Goal: Communication & Community: Answer question/provide support

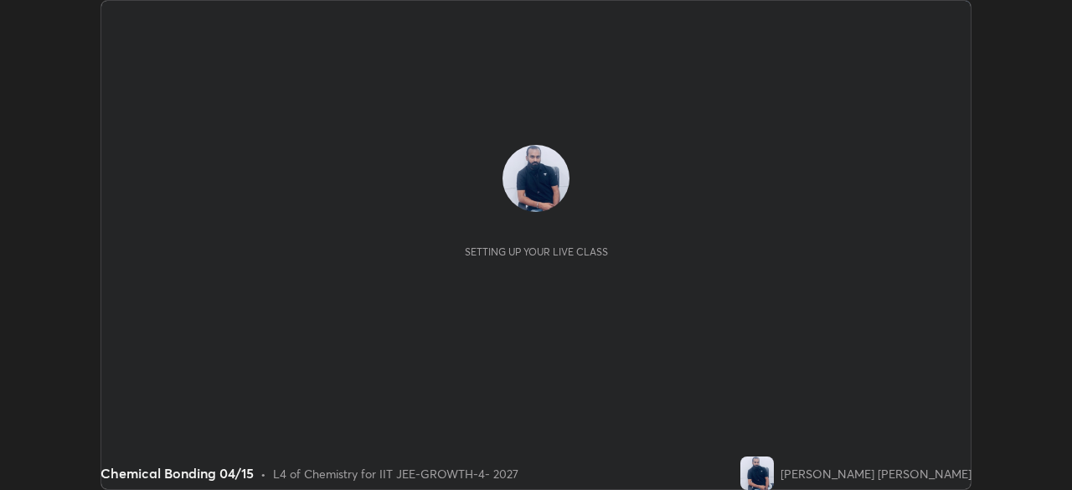
scroll to position [490, 1072]
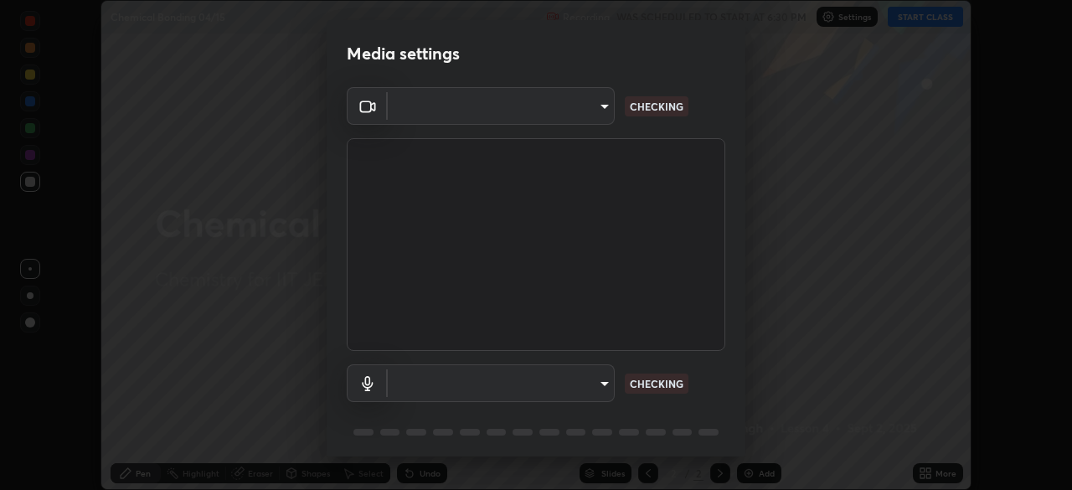
click at [553, 378] on body "Erase all Chemical Bonding 04/15 Recording WAS SCHEDULED TO START AT 6:30 PM Se…" at bounding box center [536, 245] width 1072 height 490
type input "548a44a52523d2997e35a3c13491b16d14ec2e678e88aab68fdaa9d4bfa060c5"
type input "12ac0b8a30920bf315e1911e3582112a90870c5fd350a1d8644ddc7b3b3588c1"
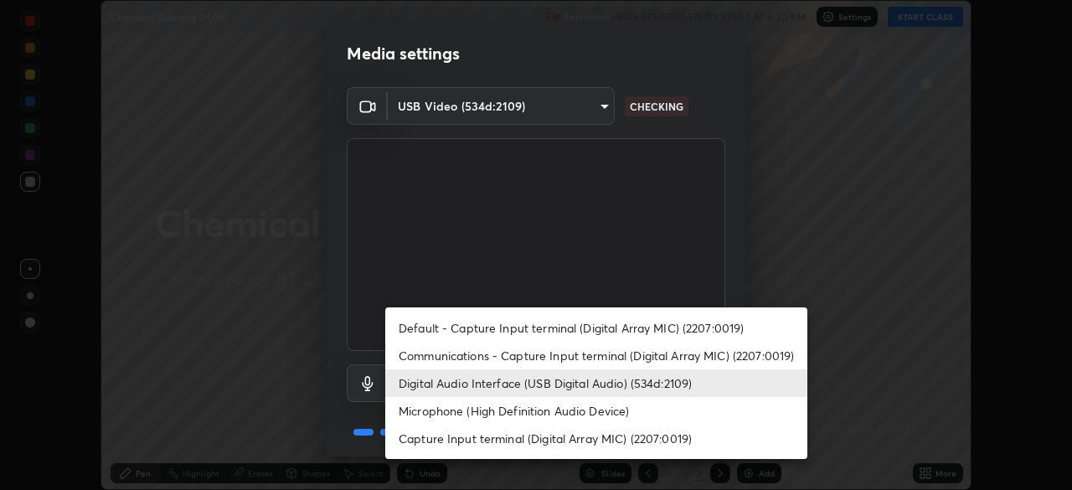
click at [533, 387] on li "Digital Audio Interface (USB Digital Audio) (534d:2109)" at bounding box center [596, 383] width 422 height 28
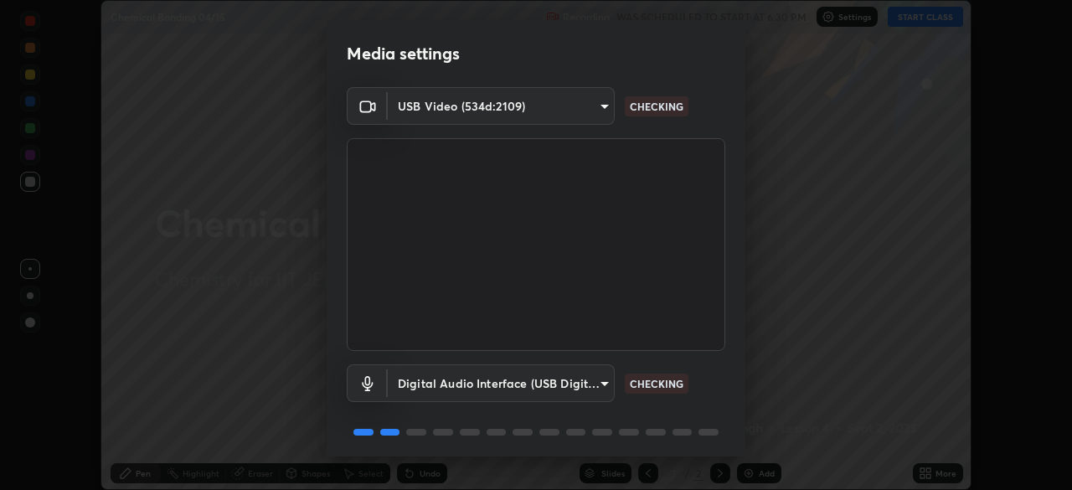
scroll to position [59, 0]
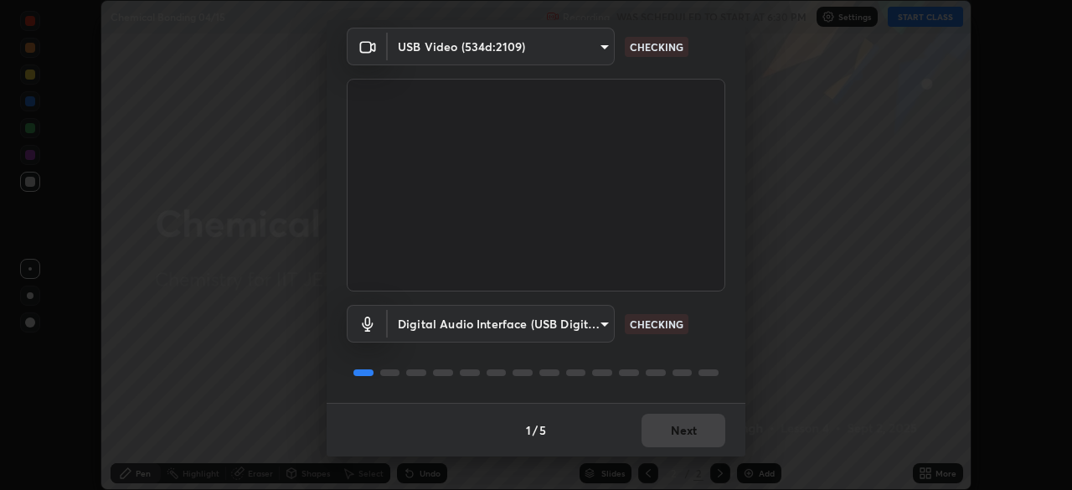
click at [662, 438] on div "1 / 5 Next" at bounding box center [536, 430] width 419 height 54
click at [682, 439] on div "1 / 5 Next" at bounding box center [536, 430] width 419 height 54
click at [684, 443] on div "1 / 5 Next" at bounding box center [536, 430] width 419 height 54
click at [682, 425] on div "1 / 5 Next" at bounding box center [536, 430] width 419 height 54
click at [684, 430] on div "1 / 5 Next" at bounding box center [536, 430] width 419 height 54
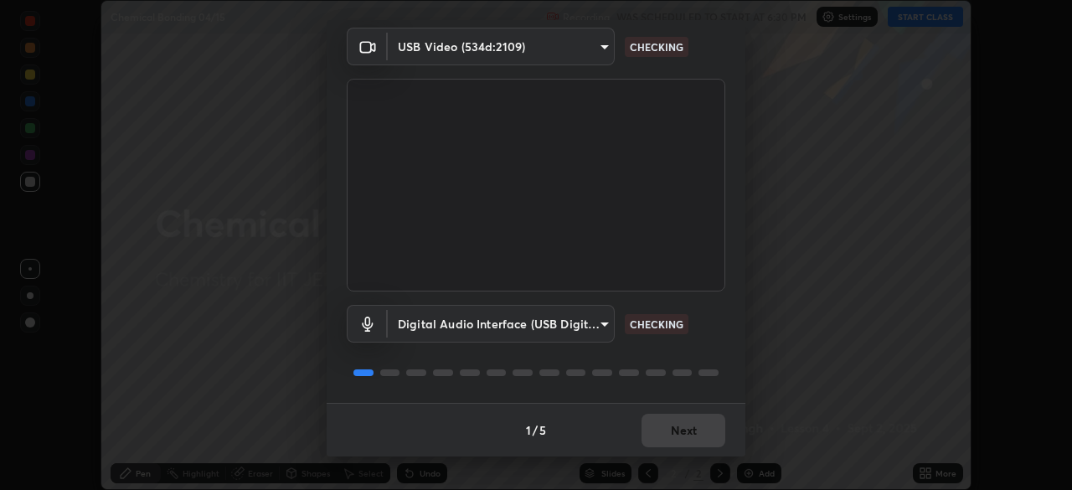
click at [691, 442] on div "1 / 5 Next" at bounding box center [536, 430] width 419 height 54
click at [693, 447] on div "1 / 5 Next" at bounding box center [536, 430] width 419 height 54
click at [694, 439] on div "1 / 5 Next" at bounding box center [536, 430] width 419 height 54
click at [698, 435] on div "1 / 5 Next" at bounding box center [536, 430] width 419 height 54
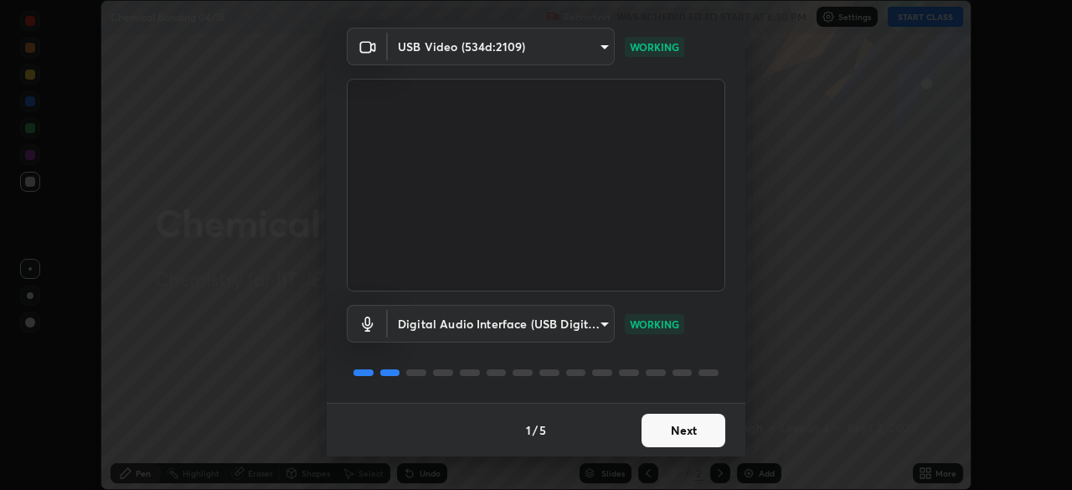
click at [700, 428] on button "Next" at bounding box center [683, 430] width 84 height 33
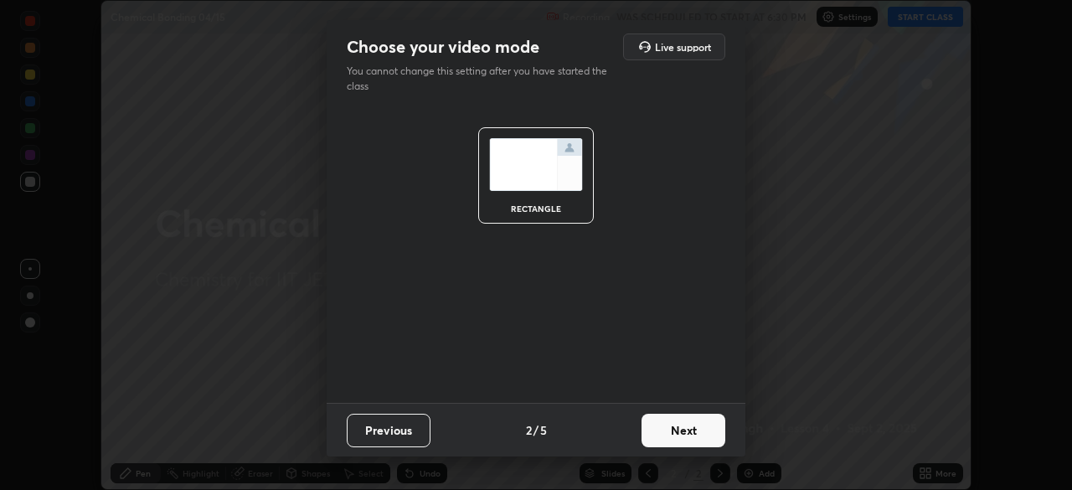
scroll to position [0, 0]
click at [705, 432] on button "Next" at bounding box center [683, 430] width 84 height 33
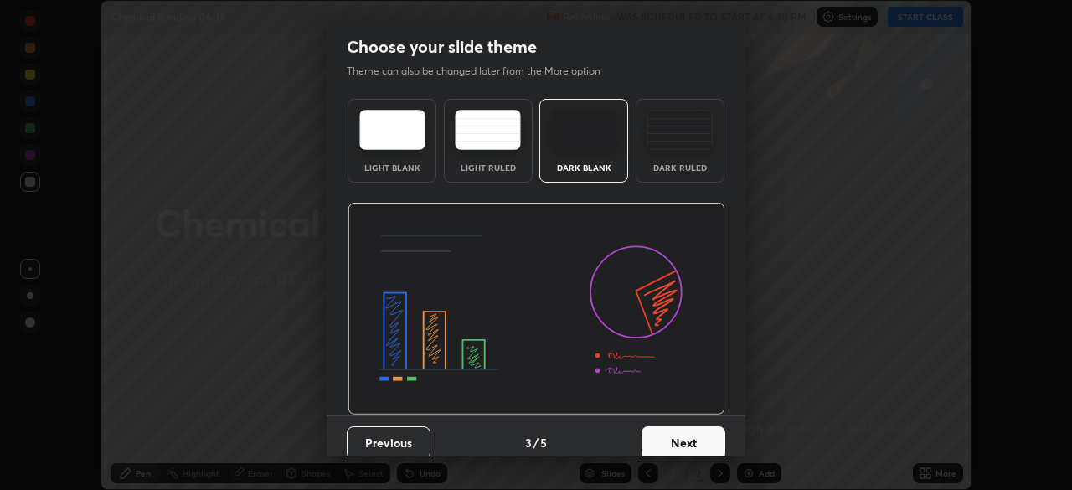
click at [716, 435] on button "Next" at bounding box center [683, 442] width 84 height 33
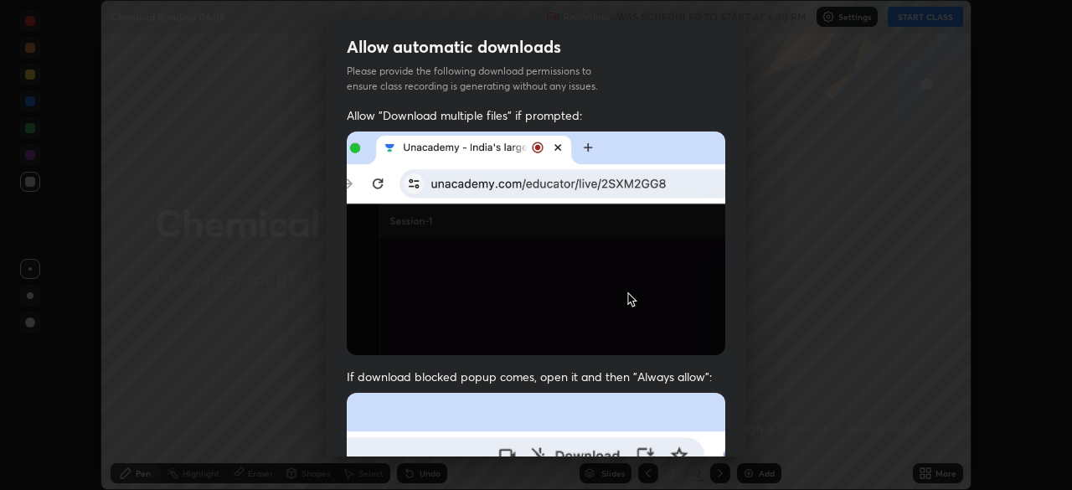
click at [726, 439] on div "Allow "Download multiple files" if prompted: If download blocked popup comes, o…" at bounding box center [536, 459] width 419 height 705
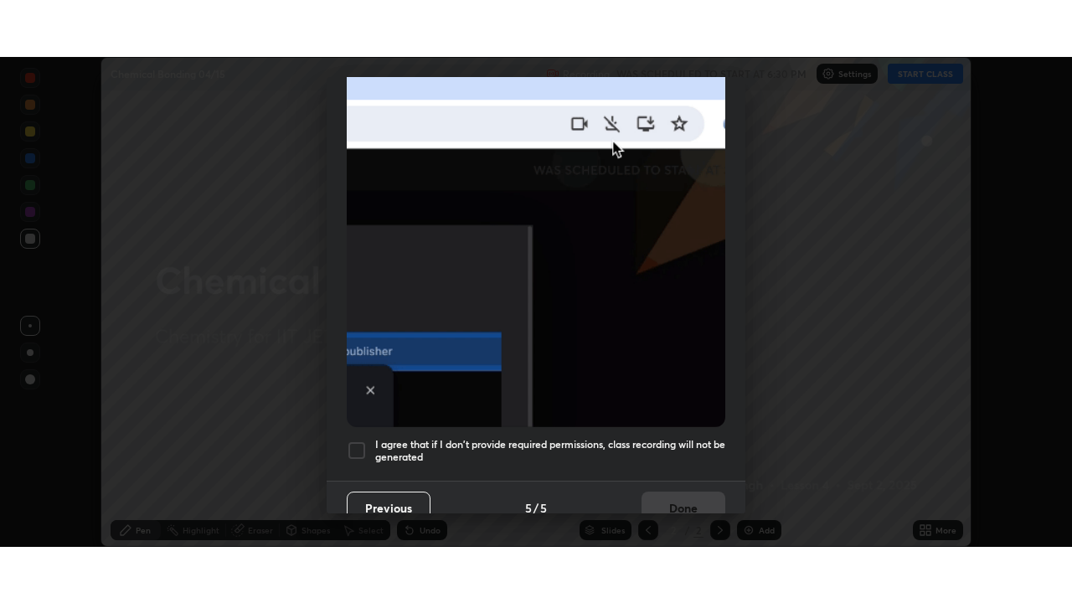
scroll to position [401, 0]
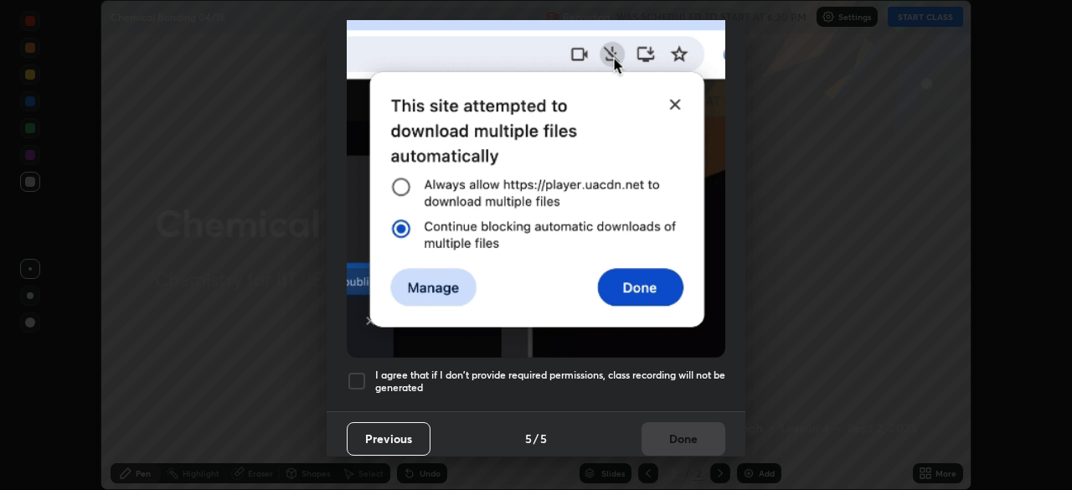
click at [351, 378] on div at bounding box center [357, 381] width 20 height 20
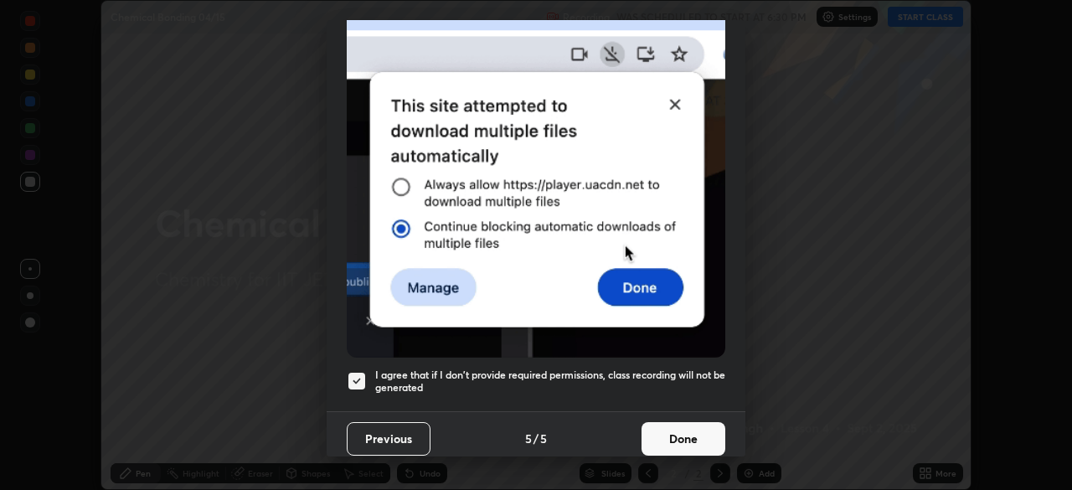
click at [662, 435] on button "Done" at bounding box center [683, 438] width 84 height 33
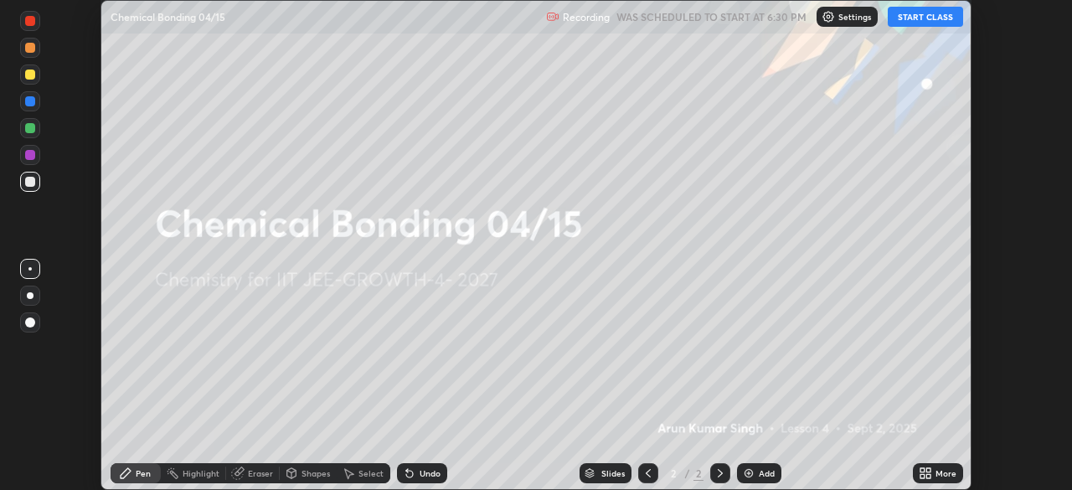
click at [928, 476] on icon at bounding box center [928, 476] width 4 height 4
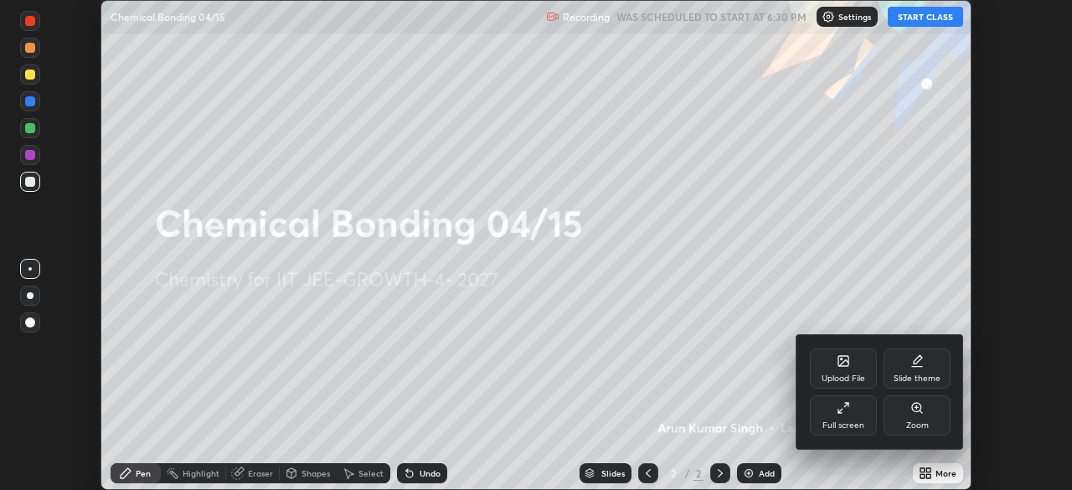
click at [840, 428] on div "Full screen" at bounding box center [843, 425] width 42 height 8
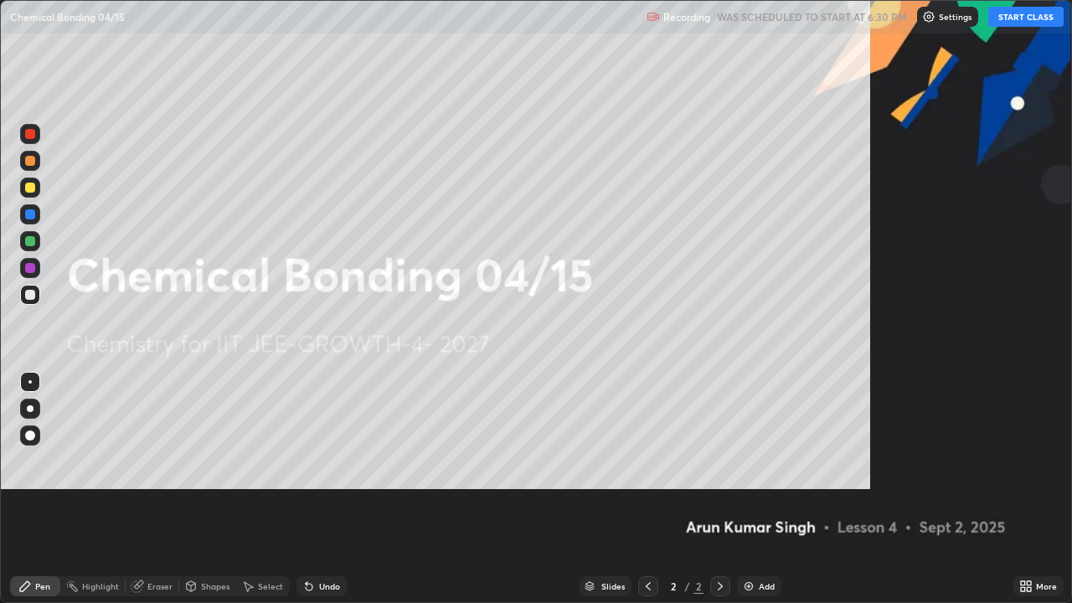
scroll to position [603, 1072]
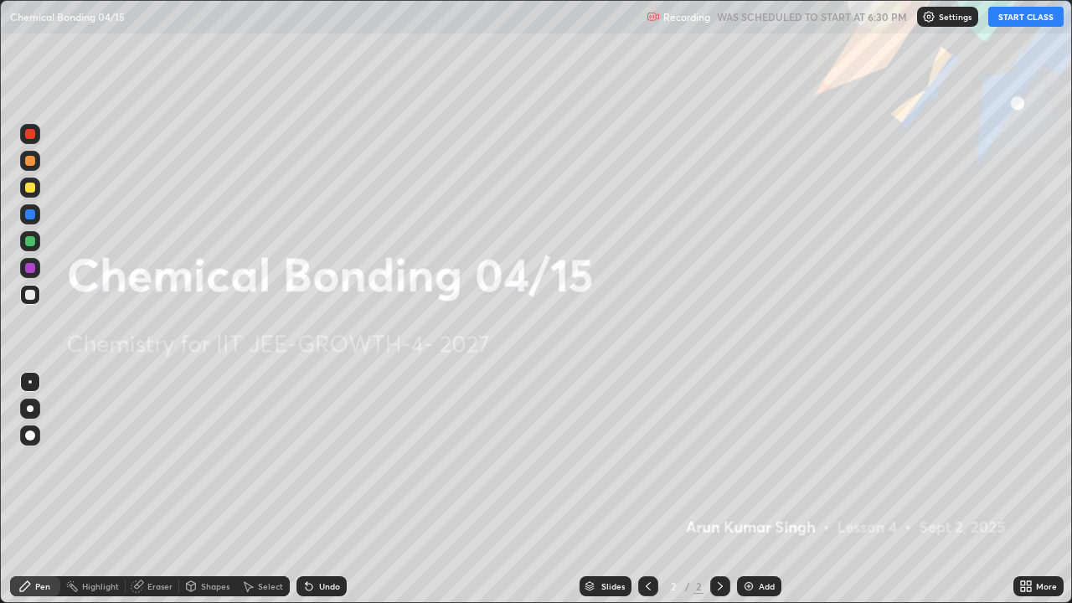
click at [1027, 22] on button "START CLASS" at bounding box center [1025, 17] width 75 height 20
click at [30, 408] on div at bounding box center [30, 408] width 7 height 7
click at [746, 489] on img at bounding box center [748, 585] width 13 height 13
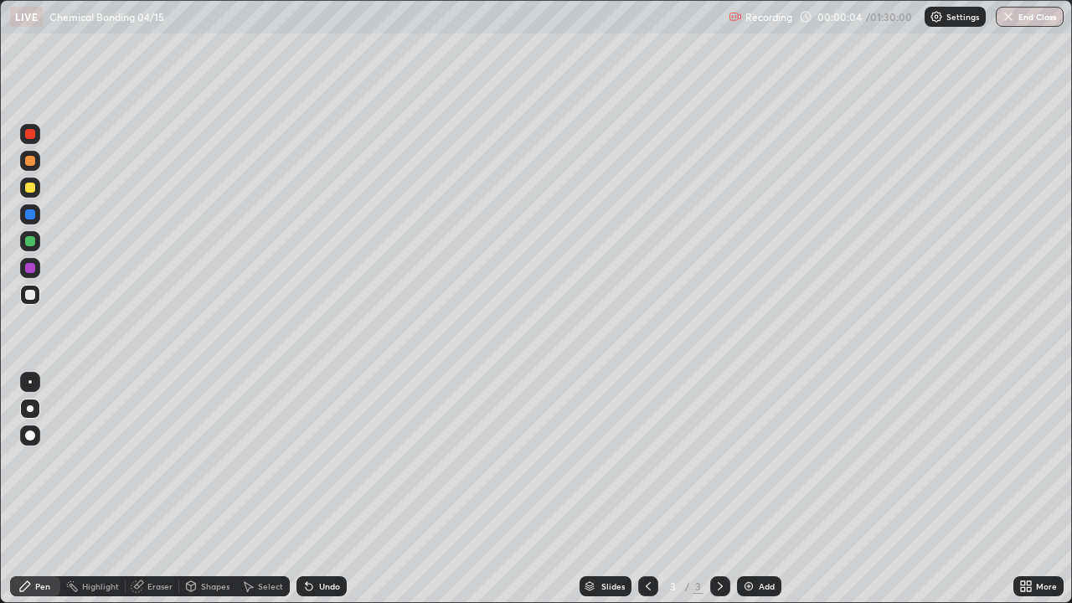
click at [747, 489] on img at bounding box center [748, 585] width 13 height 13
click at [753, 489] on img at bounding box center [748, 585] width 13 height 13
click at [754, 489] on div "Add" at bounding box center [759, 586] width 44 height 20
click at [759, 489] on div "Add" at bounding box center [767, 586] width 16 height 8
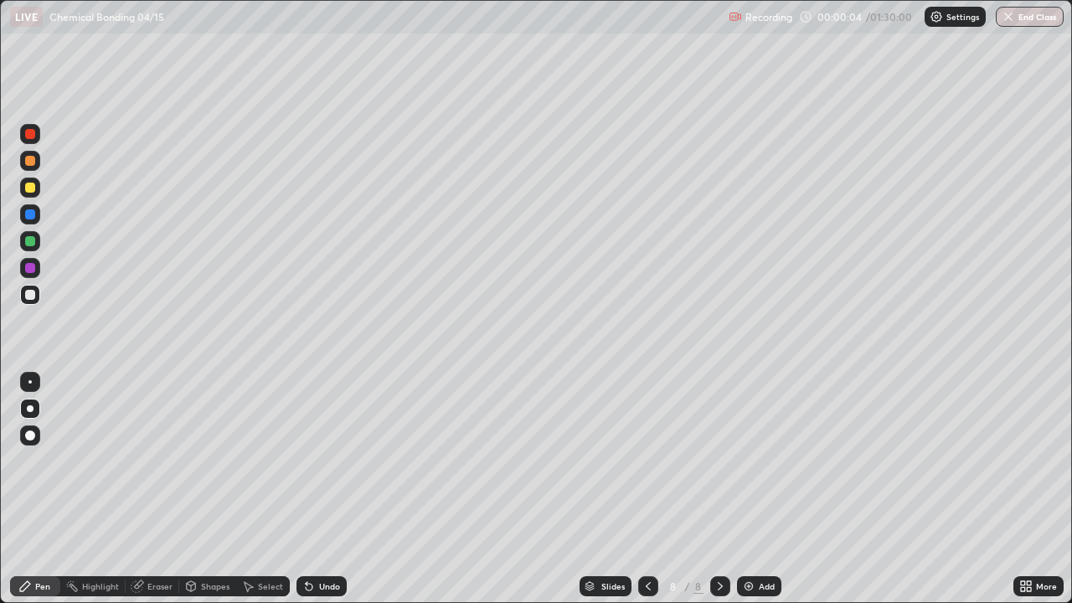
click at [759, 489] on div "Add" at bounding box center [767, 586] width 16 height 8
click at [756, 489] on div "Add" at bounding box center [759, 586] width 44 height 20
click at [759, 489] on div "Add" at bounding box center [767, 586] width 16 height 8
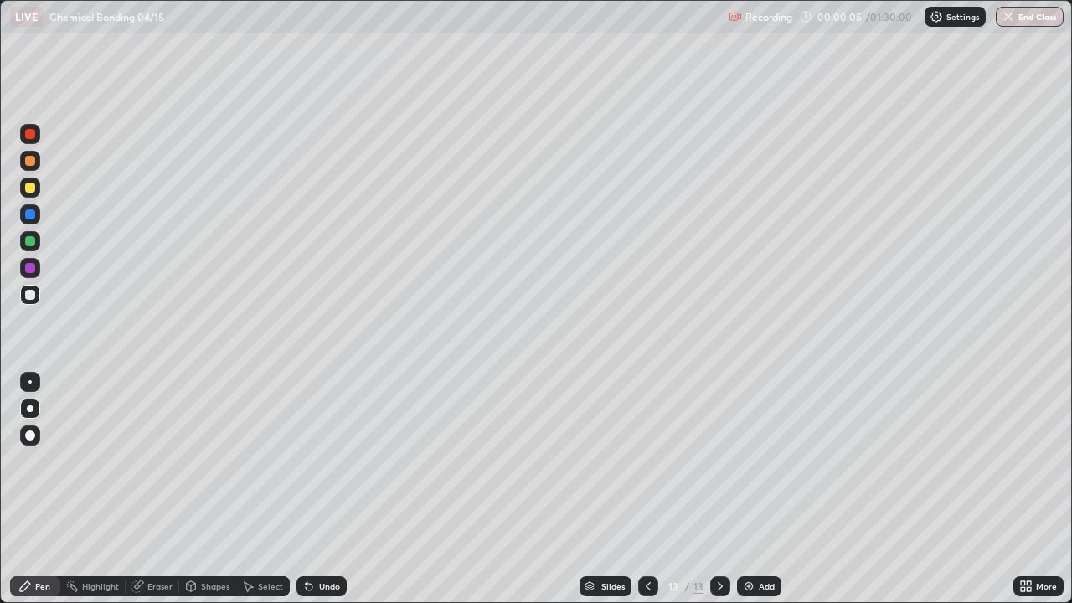
click at [759, 489] on div "Add" at bounding box center [767, 586] width 16 height 8
click at [761, 489] on div "Add" at bounding box center [767, 586] width 16 height 8
click at [646, 489] on icon at bounding box center [647, 585] width 13 height 13
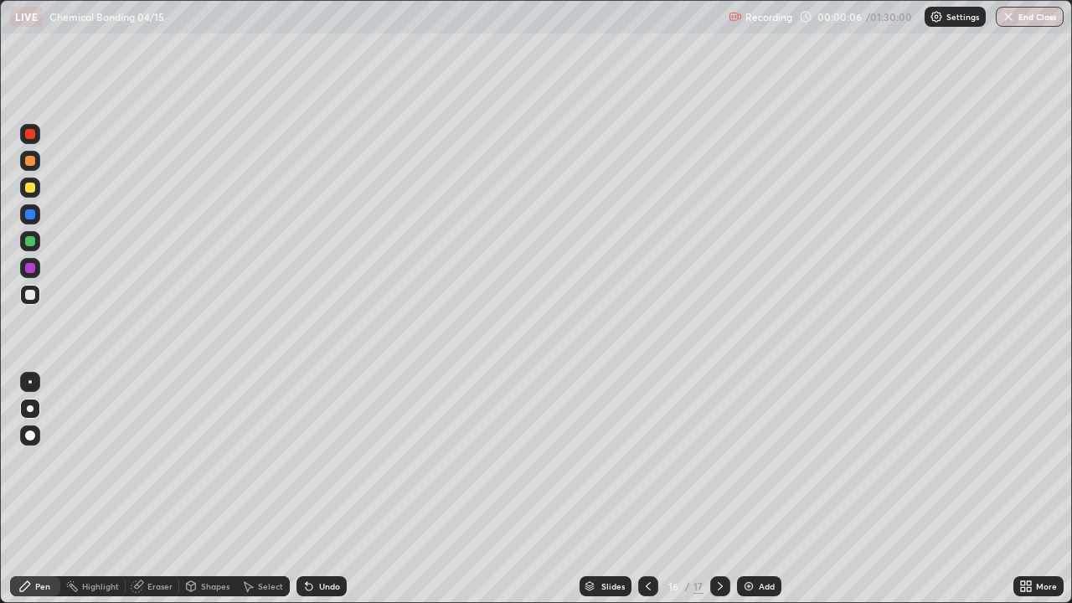
click at [646, 489] on icon at bounding box center [647, 585] width 13 height 13
click at [645, 489] on icon at bounding box center [647, 585] width 13 height 13
click at [644, 489] on icon at bounding box center [647, 585] width 13 height 13
click at [646, 489] on icon at bounding box center [648, 586] width 5 height 8
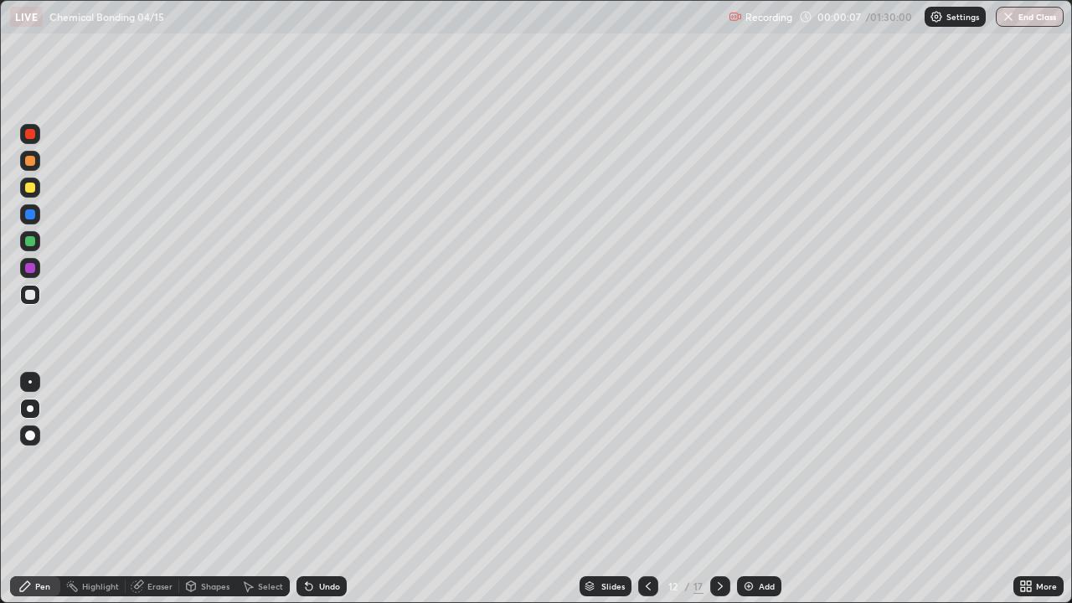
click at [646, 489] on icon at bounding box center [647, 585] width 13 height 13
click at [646, 489] on icon at bounding box center [648, 586] width 5 height 8
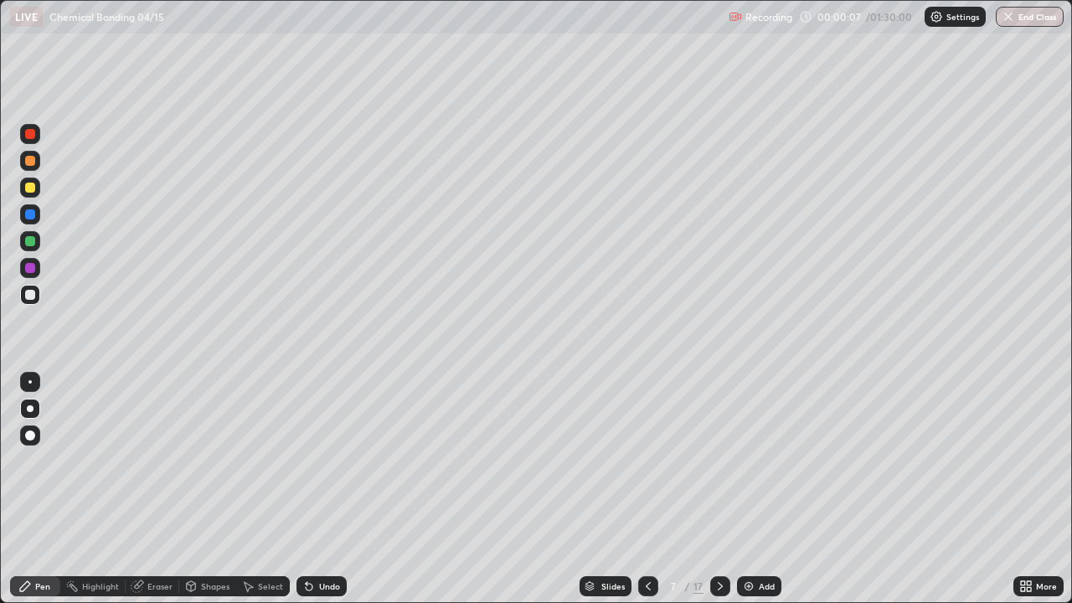
click at [646, 489] on icon at bounding box center [648, 586] width 5 height 8
click at [646, 489] on icon at bounding box center [647, 585] width 13 height 13
click at [648, 489] on icon at bounding box center [647, 585] width 13 height 13
click at [646, 489] on icon at bounding box center [647, 585] width 13 height 13
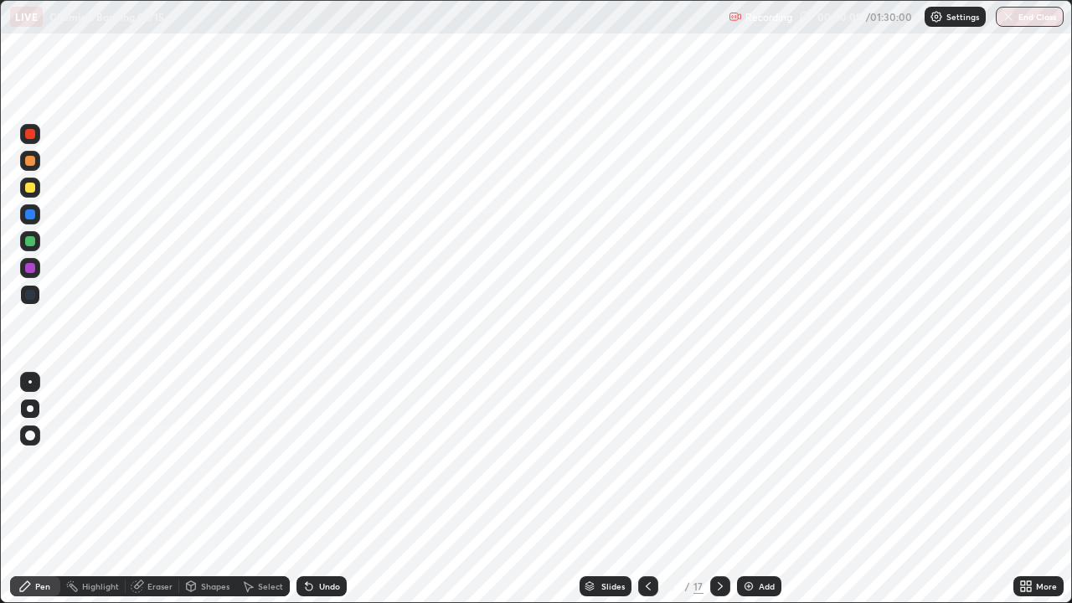
click at [720, 489] on icon at bounding box center [719, 585] width 13 height 13
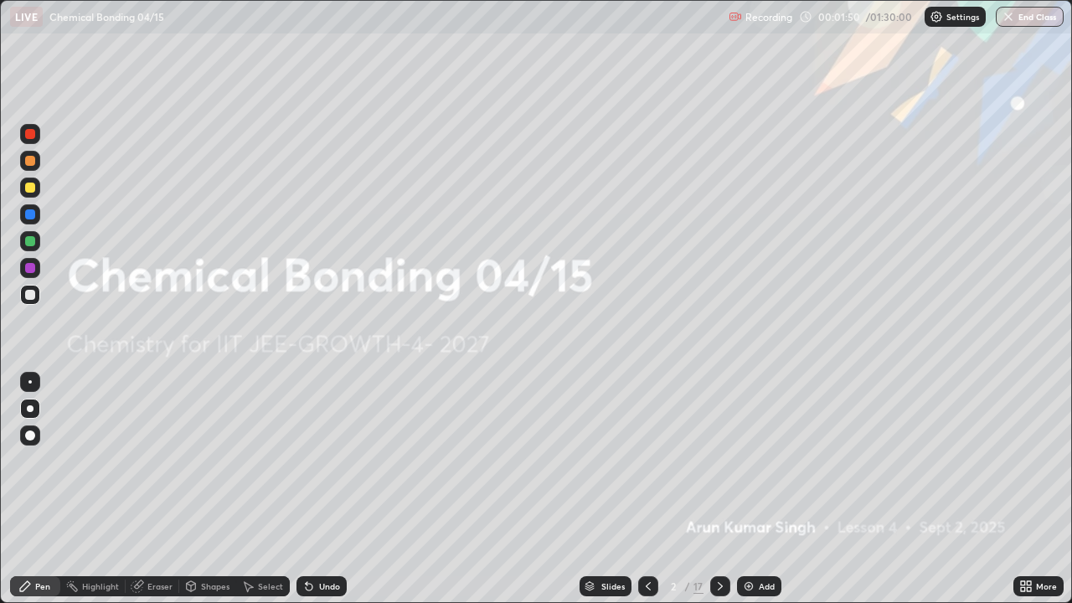
click at [720, 489] on icon at bounding box center [719, 585] width 13 height 13
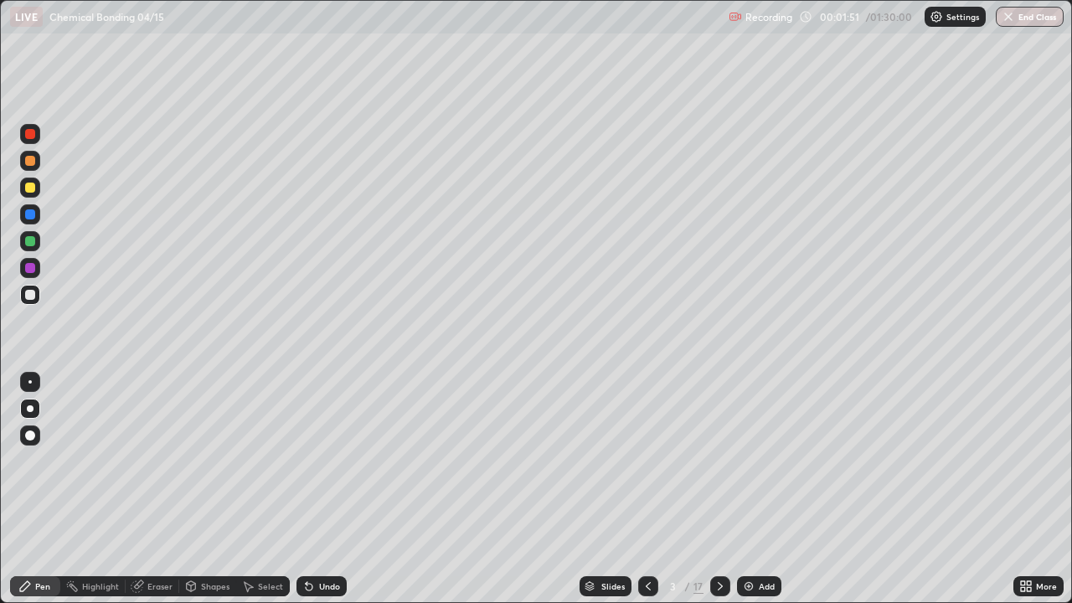
click at [30, 297] on div at bounding box center [30, 295] width 10 height 10
click at [38, 190] on div at bounding box center [30, 188] width 20 height 20
click at [30, 217] on div at bounding box center [30, 214] width 10 height 10
click at [31, 295] on div at bounding box center [30, 295] width 10 height 10
click at [328, 489] on div "Undo" at bounding box center [321, 586] width 50 height 20
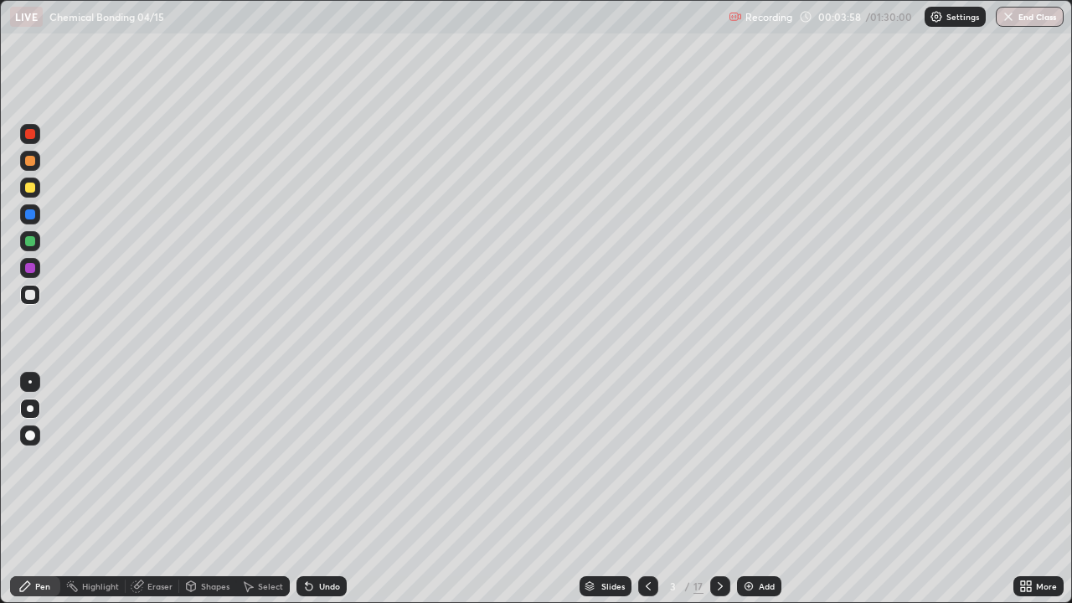
click at [152, 489] on div "Eraser" at bounding box center [159, 586] width 25 height 8
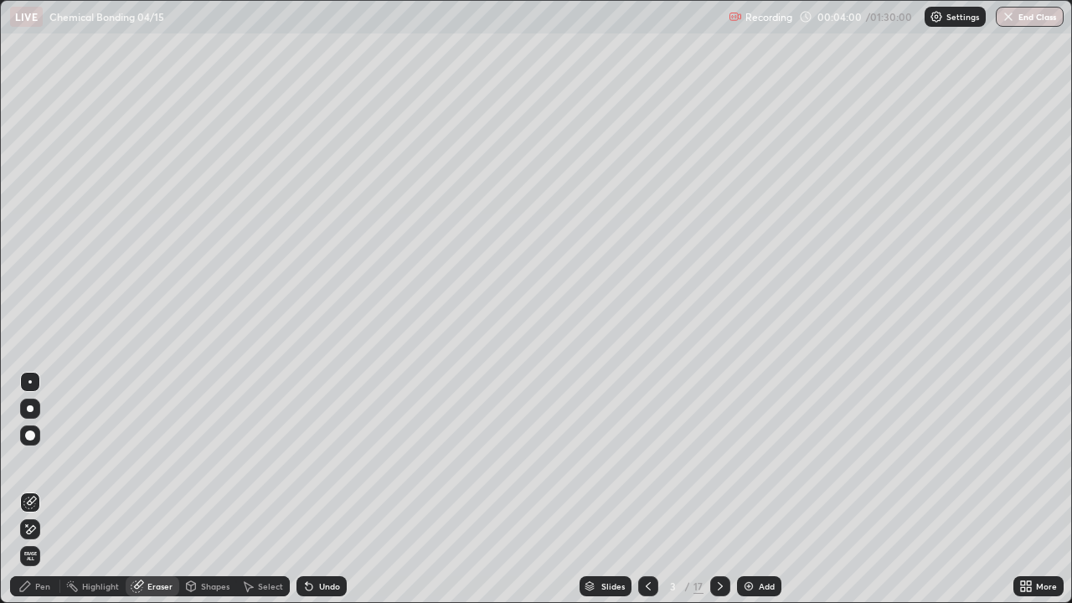
click at [41, 489] on div "Pen" at bounding box center [35, 586] width 50 height 20
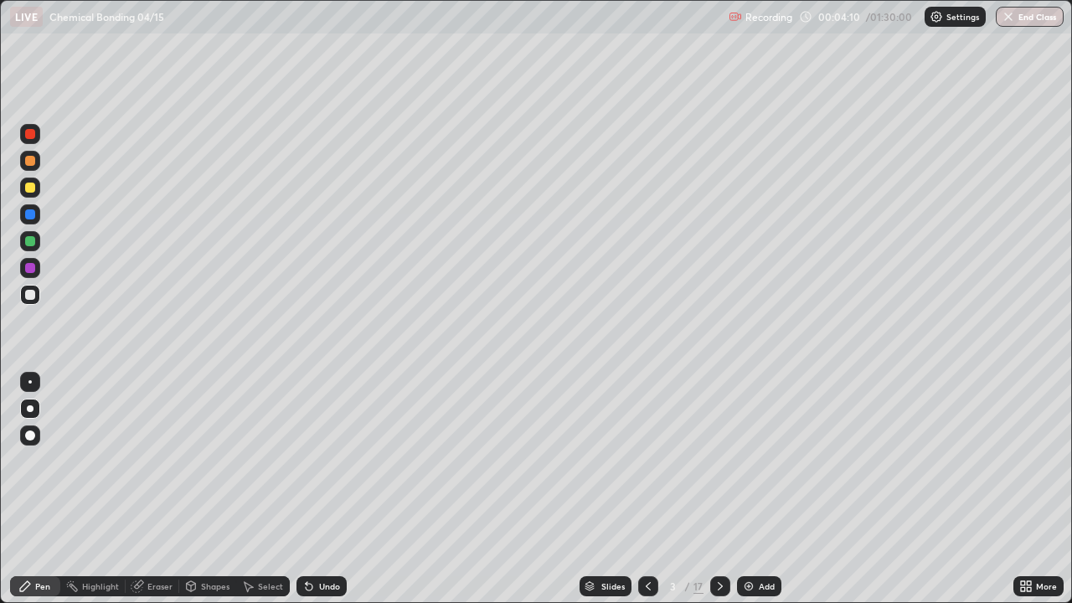
click at [30, 245] on div at bounding box center [30, 241] width 10 height 10
click at [28, 222] on div at bounding box center [30, 214] width 20 height 20
click at [31, 299] on div at bounding box center [30, 295] width 10 height 10
click at [718, 489] on icon at bounding box center [719, 585] width 13 height 13
click at [28, 295] on div at bounding box center [30, 295] width 10 height 10
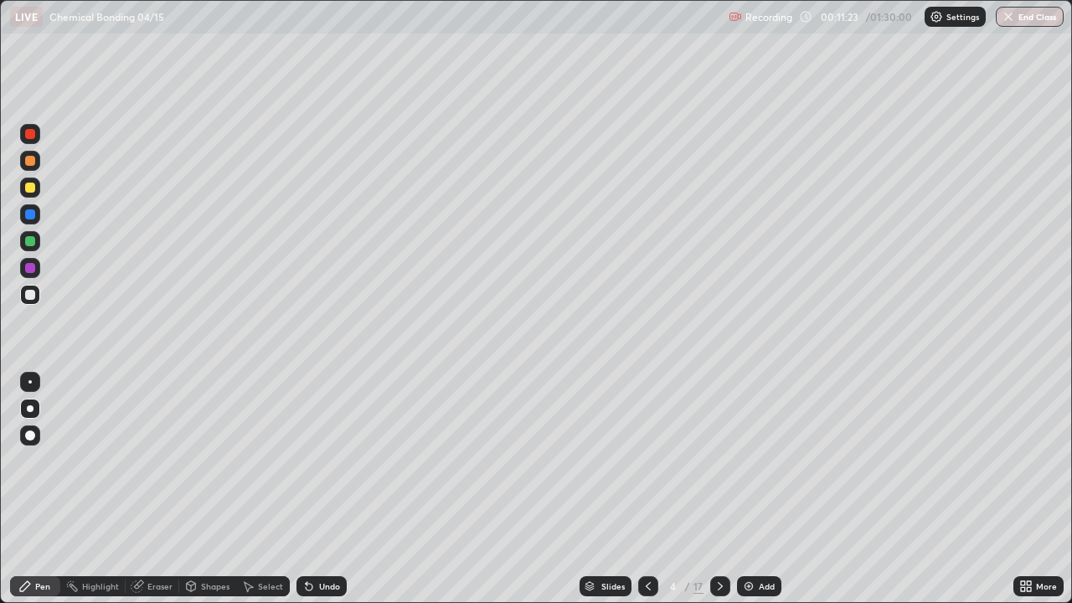
click at [25, 216] on div at bounding box center [30, 214] width 10 height 10
click at [30, 189] on div at bounding box center [30, 188] width 10 height 10
click at [33, 302] on div at bounding box center [30, 295] width 20 height 20
click at [30, 296] on div at bounding box center [30, 295] width 10 height 10
click at [28, 212] on div at bounding box center [30, 214] width 10 height 10
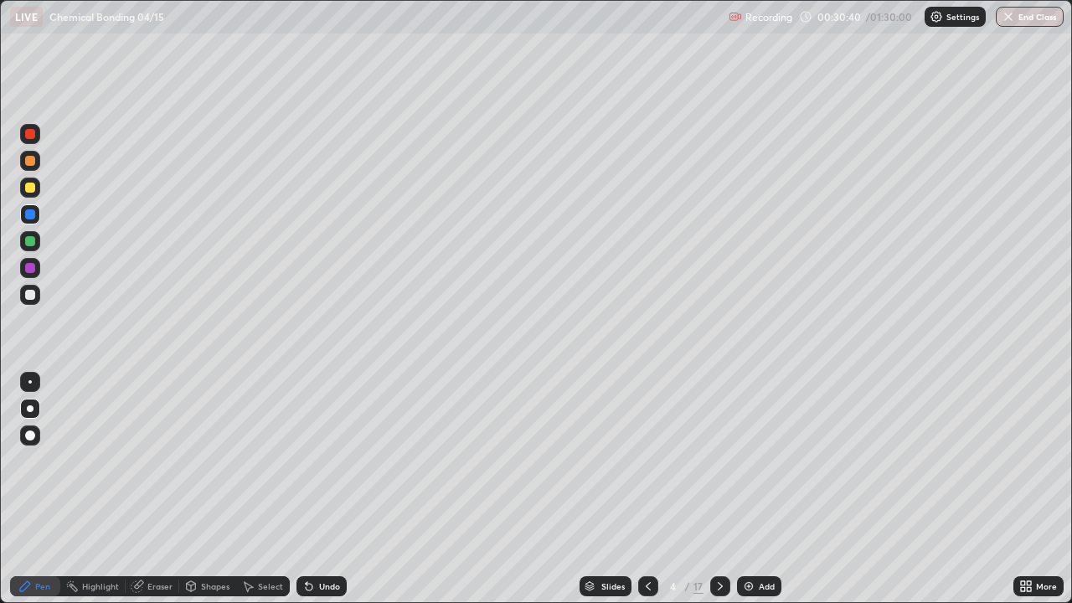
click at [27, 244] on div at bounding box center [30, 241] width 10 height 10
click at [23, 296] on div at bounding box center [30, 295] width 20 height 20
click at [718, 489] on icon at bounding box center [719, 585] width 13 height 13
click at [31, 295] on div at bounding box center [30, 295] width 10 height 10
click at [333, 489] on div "Undo" at bounding box center [329, 586] width 21 height 8
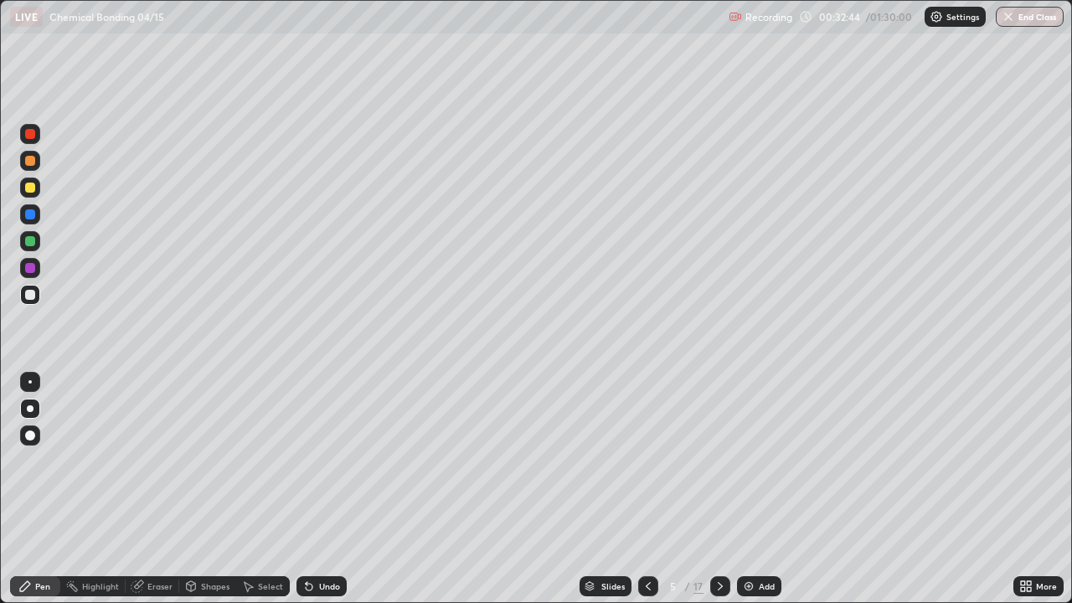
click at [338, 489] on div "Undo" at bounding box center [321, 586] width 50 height 20
click at [337, 489] on div "Undo" at bounding box center [321, 586] width 50 height 20
click at [336, 489] on div "Undo" at bounding box center [321, 586] width 50 height 20
click at [335, 489] on div "Undo" at bounding box center [321, 586] width 50 height 20
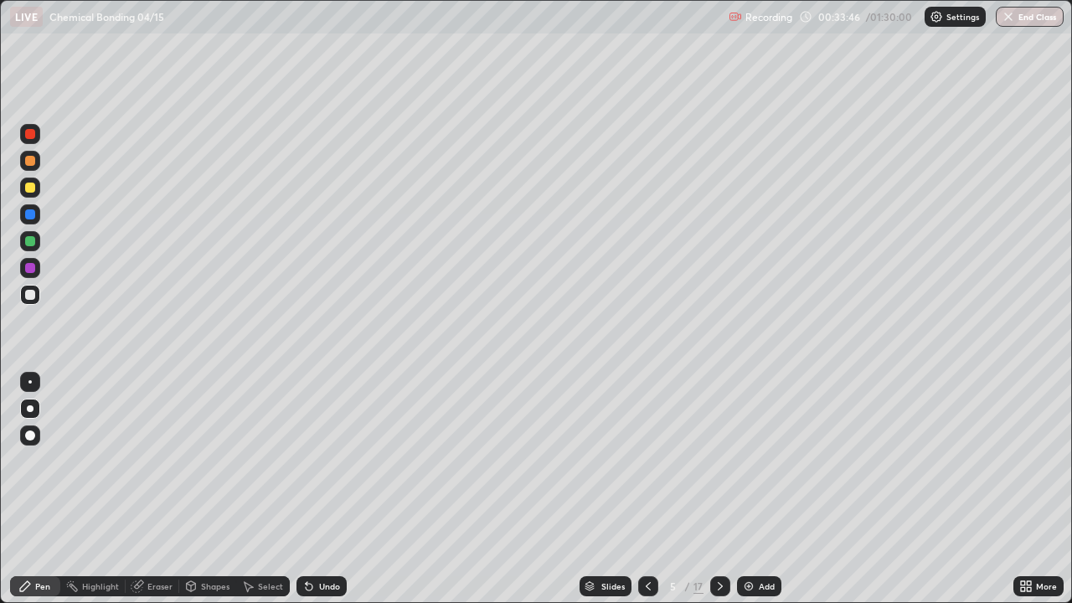
click at [32, 244] on div at bounding box center [30, 241] width 10 height 10
click at [29, 270] on div at bounding box center [30, 268] width 10 height 10
click at [28, 187] on div at bounding box center [30, 188] width 10 height 10
click at [27, 290] on div at bounding box center [30, 295] width 10 height 10
click at [28, 298] on div at bounding box center [30, 295] width 10 height 10
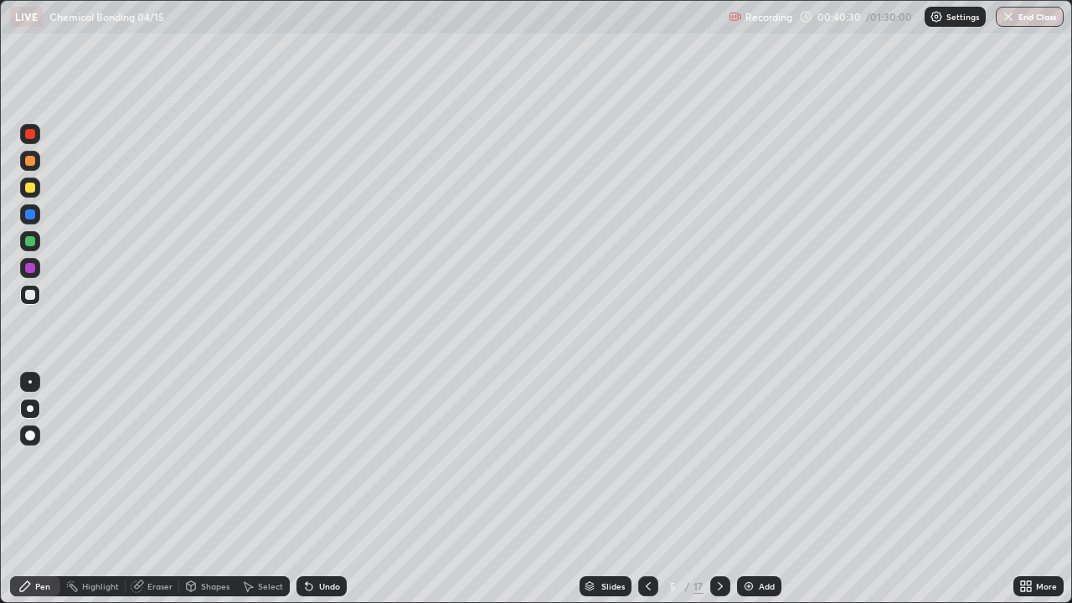
click at [718, 489] on icon at bounding box center [719, 585] width 13 height 13
click at [39, 296] on div at bounding box center [30, 295] width 20 height 20
click at [324, 489] on div "Undo" at bounding box center [321, 586] width 50 height 20
click at [327, 489] on div "Undo" at bounding box center [321, 586] width 50 height 20
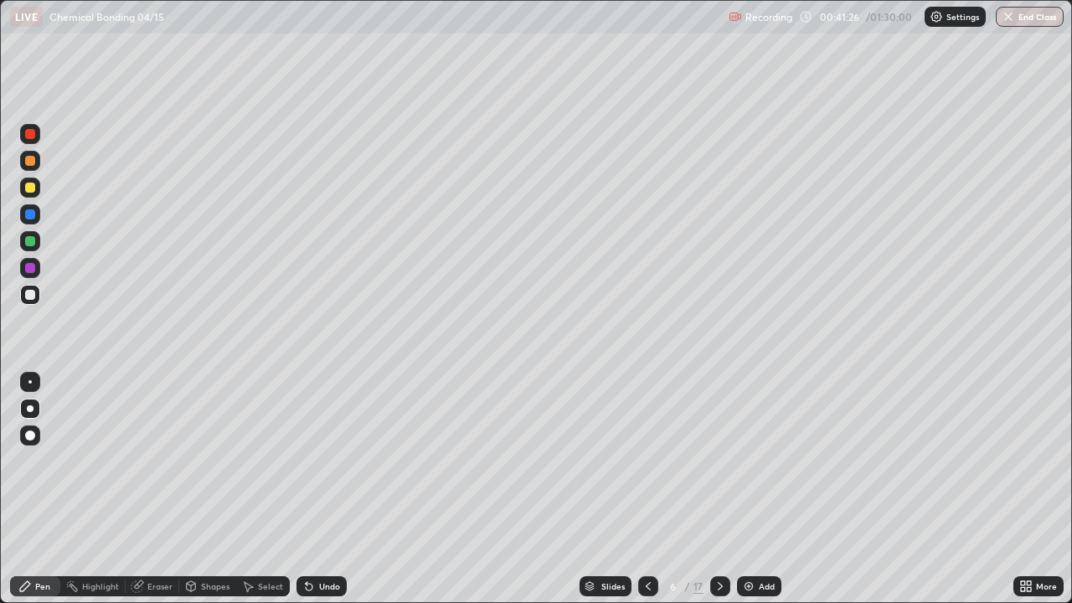
click at [327, 489] on div "Undo" at bounding box center [329, 586] width 21 height 8
click at [326, 489] on div "Undo" at bounding box center [329, 586] width 21 height 8
click at [328, 489] on div "Undo" at bounding box center [321, 586] width 50 height 20
click at [313, 489] on div "Undo" at bounding box center [321, 586] width 50 height 20
click at [311, 489] on div "Undo" at bounding box center [321, 586] width 50 height 20
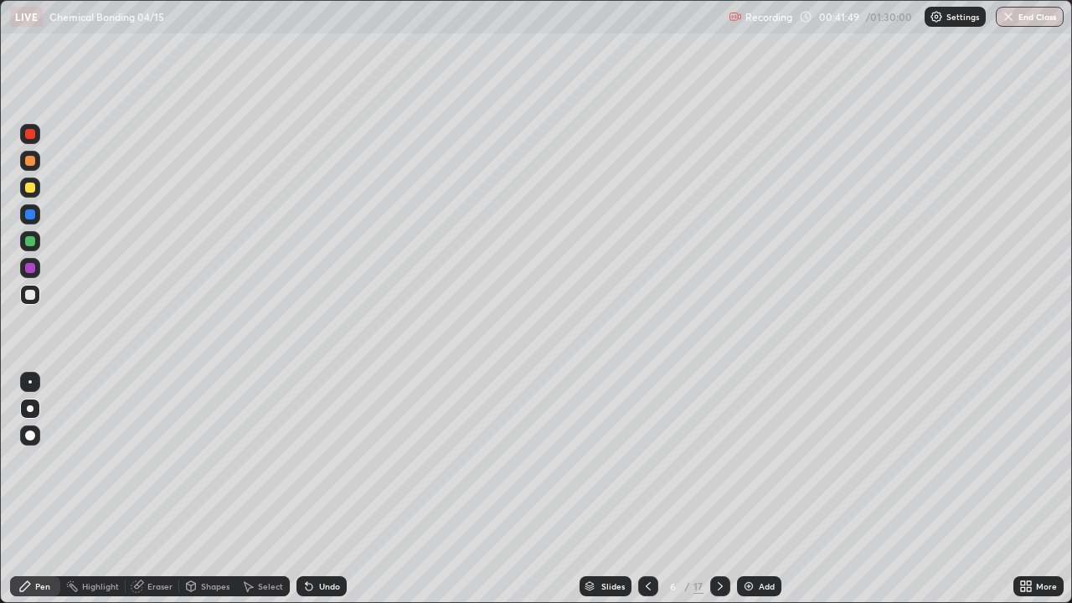
click at [306, 489] on icon at bounding box center [307, 583] width 2 height 2
click at [28, 188] on div at bounding box center [30, 188] width 10 height 10
click at [306, 489] on icon at bounding box center [307, 583] width 2 height 2
click at [312, 489] on icon at bounding box center [308, 585] width 13 height 13
click at [319, 489] on div "Undo" at bounding box center [329, 586] width 21 height 8
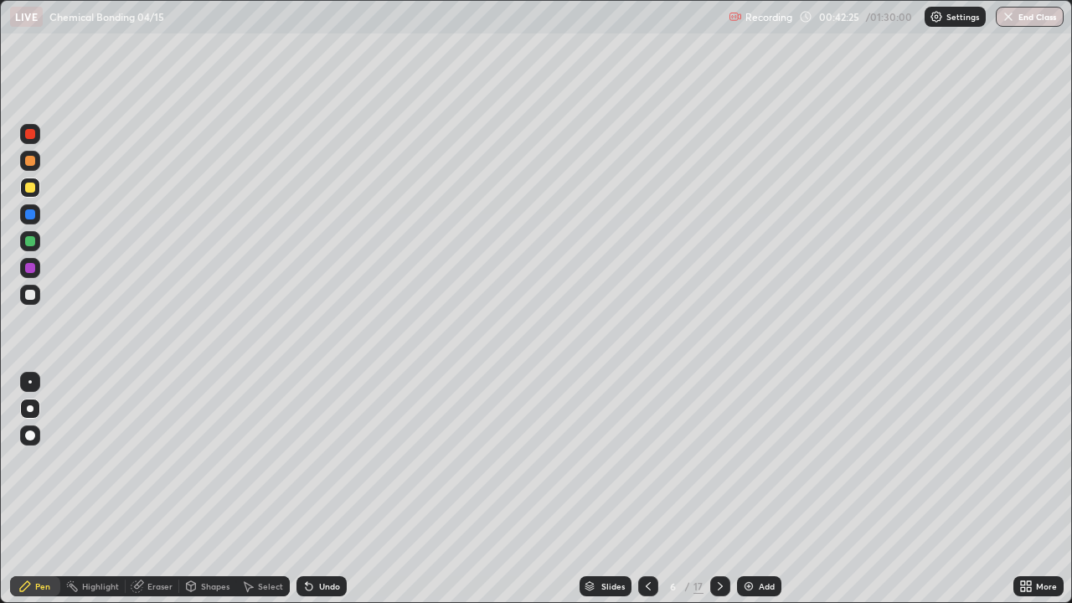
click at [324, 489] on div "Undo" at bounding box center [329, 586] width 21 height 8
click at [322, 489] on div "Undo" at bounding box center [321, 586] width 50 height 20
click at [320, 489] on div "Undo" at bounding box center [329, 586] width 21 height 8
click at [331, 489] on div "Undo" at bounding box center [329, 586] width 21 height 8
click at [328, 489] on div "Undo" at bounding box center [329, 586] width 21 height 8
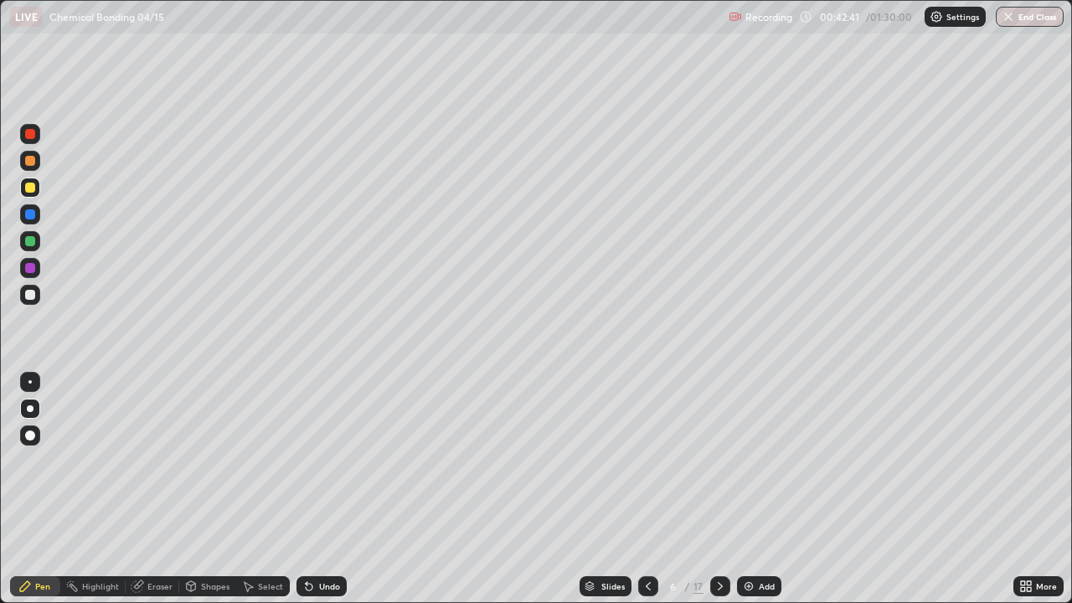
click at [330, 489] on div "Undo" at bounding box center [329, 586] width 21 height 8
click at [332, 489] on div "Undo" at bounding box center [329, 586] width 21 height 8
click at [33, 214] on div at bounding box center [30, 214] width 10 height 10
click at [322, 489] on div "Undo" at bounding box center [329, 586] width 21 height 8
click at [33, 295] on div at bounding box center [30, 295] width 10 height 10
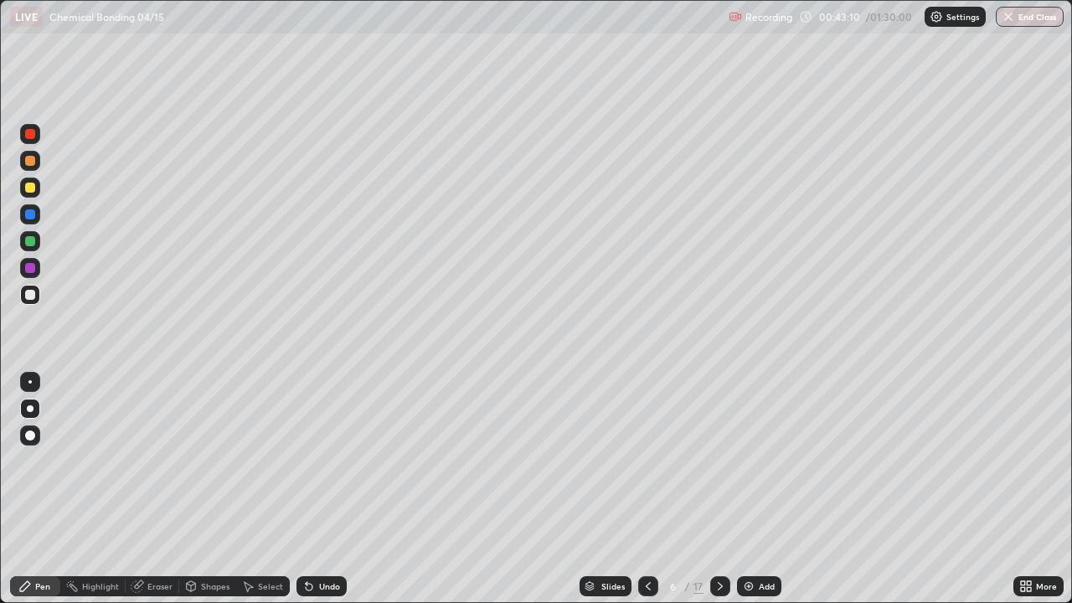
click at [29, 299] on div at bounding box center [30, 295] width 10 height 10
click at [39, 217] on div at bounding box center [30, 214] width 20 height 20
click at [150, 489] on div "Eraser" at bounding box center [159, 586] width 25 height 8
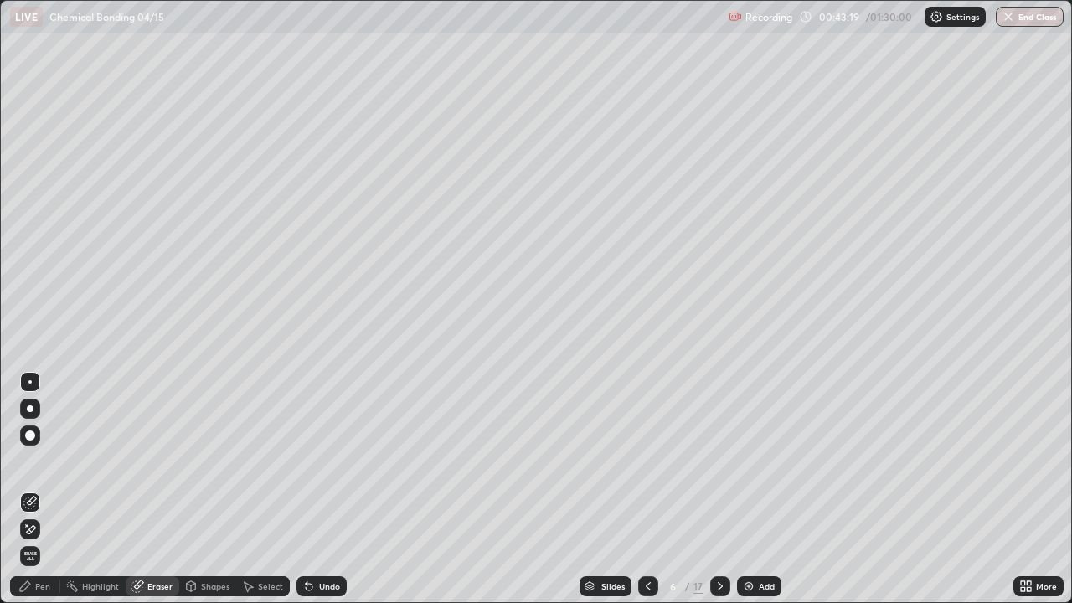
click at [36, 489] on div "Pen" at bounding box center [42, 586] width 15 height 8
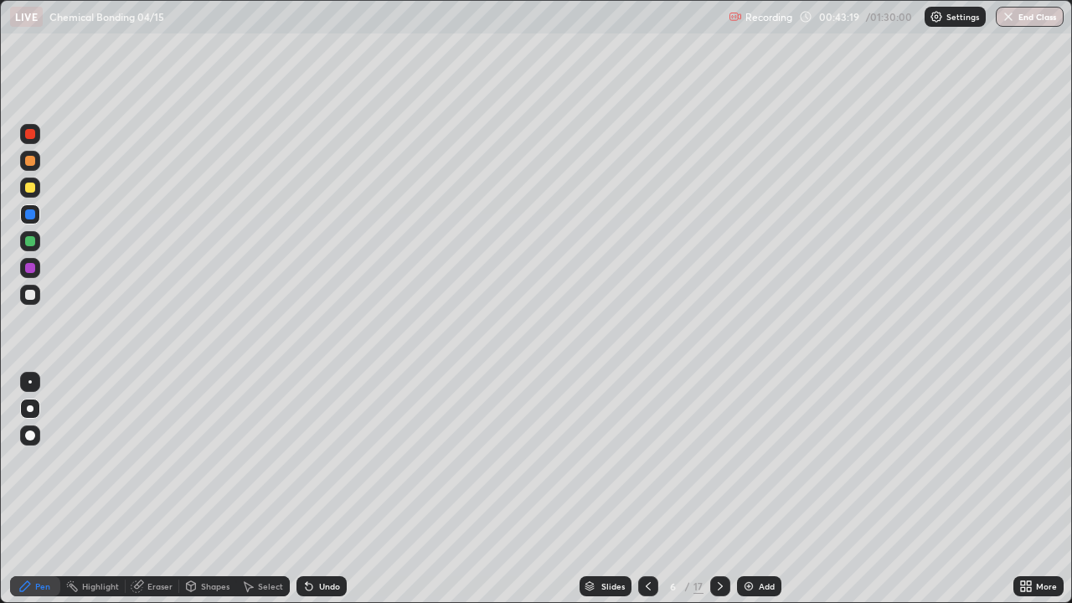
click at [32, 489] on div "Pen" at bounding box center [35, 586] width 50 height 20
click at [30, 489] on icon at bounding box center [24, 585] width 13 height 13
click at [32, 191] on div at bounding box center [30, 188] width 10 height 10
click at [32, 215] on div at bounding box center [30, 214] width 10 height 10
click at [327, 489] on div "Undo" at bounding box center [329, 586] width 21 height 8
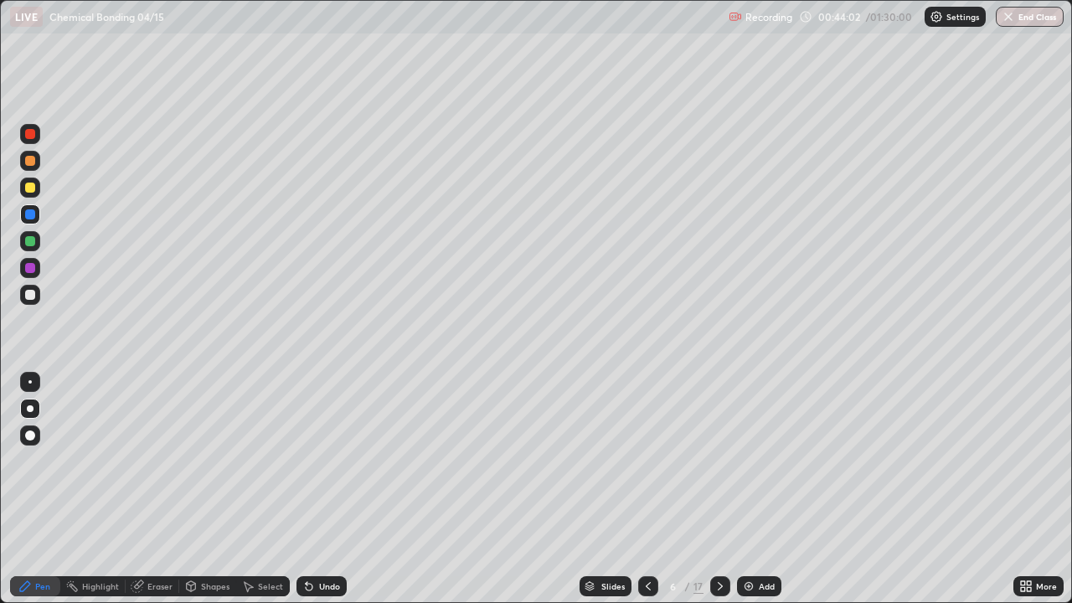
click at [31, 190] on div at bounding box center [30, 188] width 10 height 10
click at [29, 192] on div at bounding box center [30, 188] width 10 height 10
click at [33, 293] on div at bounding box center [30, 295] width 10 height 10
click at [321, 489] on div "Undo" at bounding box center [321, 586] width 50 height 20
click at [30, 188] on div at bounding box center [30, 188] width 10 height 10
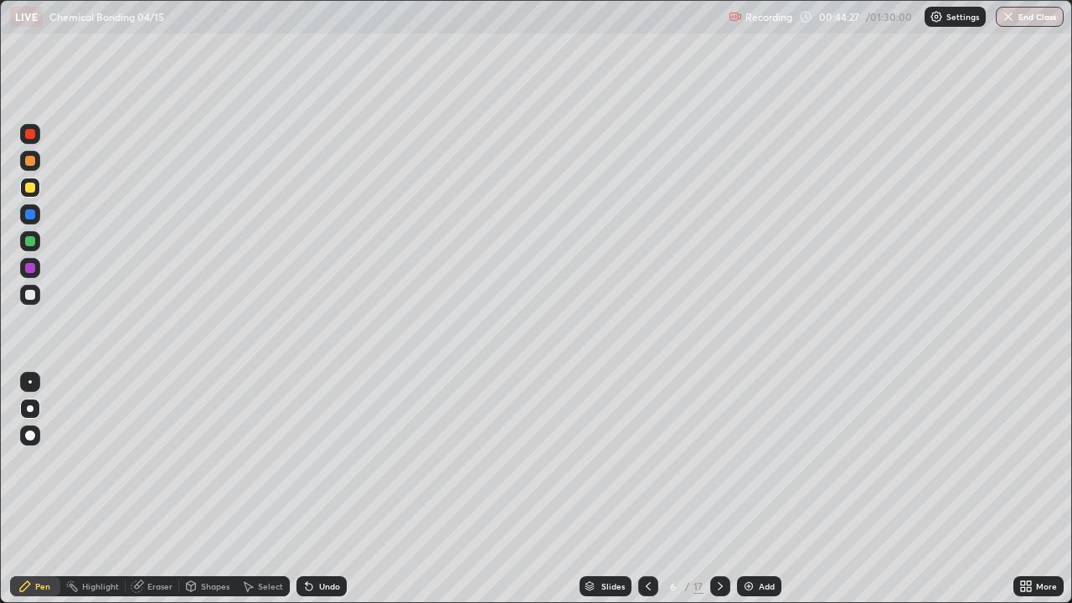
click at [30, 214] on div at bounding box center [30, 214] width 10 height 10
click at [34, 240] on div at bounding box center [30, 241] width 10 height 10
click at [29, 296] on div at bounding box center [30, 295] width 10 height 10
click at [31, 383] on div at bounding box center [30, 382] width 20 height 20
click at [30, 214] on div at bounding box center [30, 214] width 10 height 10
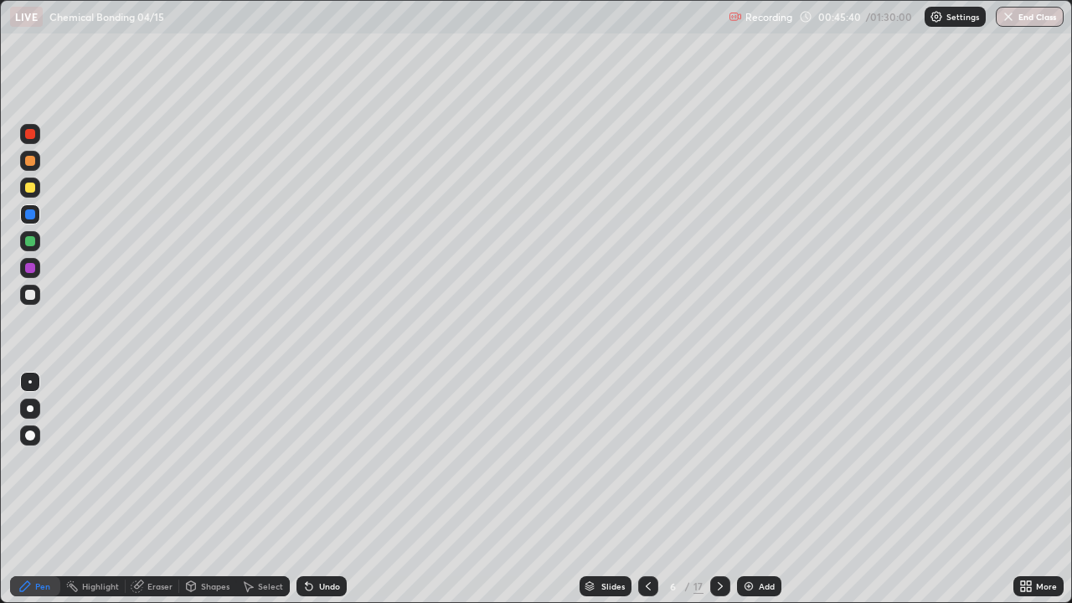
click at [25, 187] on div at bounding box center [30, 188] width 10 height 10
click at [30, 409] on div at bounding box center [30, 408] width 7 height 7
click at [37, 295] on div at bounding box center [30, 295] width 20 height 20
click at [323, 489] on div "Undo" at bounding box center [329, 586] width 21 height 8
click at [207, 489] on div "Shapes" at bounding box center [215, 586] width 28 height 8
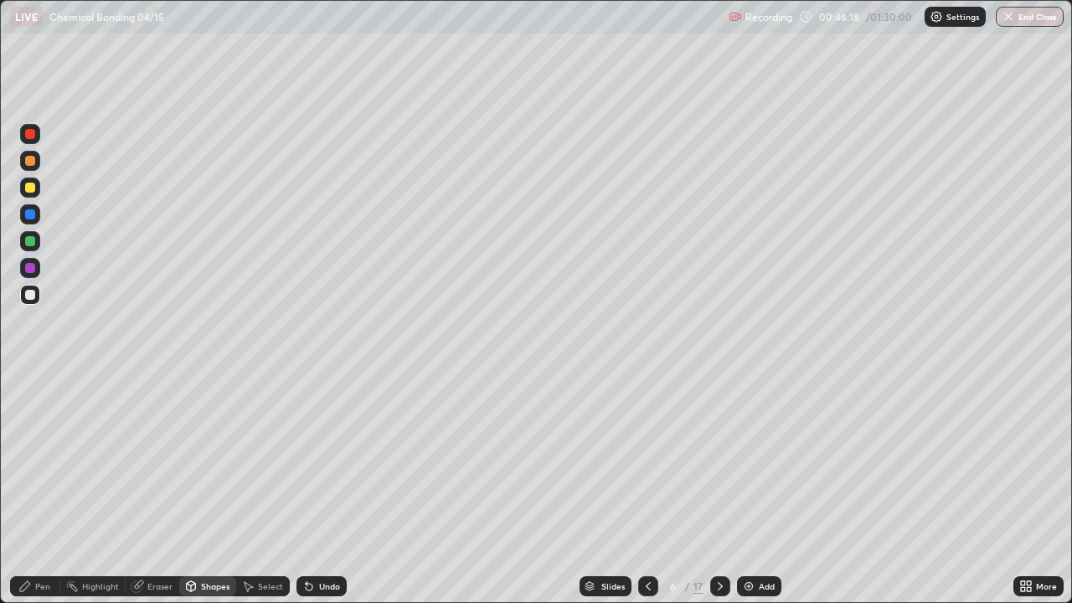
click at [268, 489] on div "Select" at bounding box center [270, 586] width 25 height 8
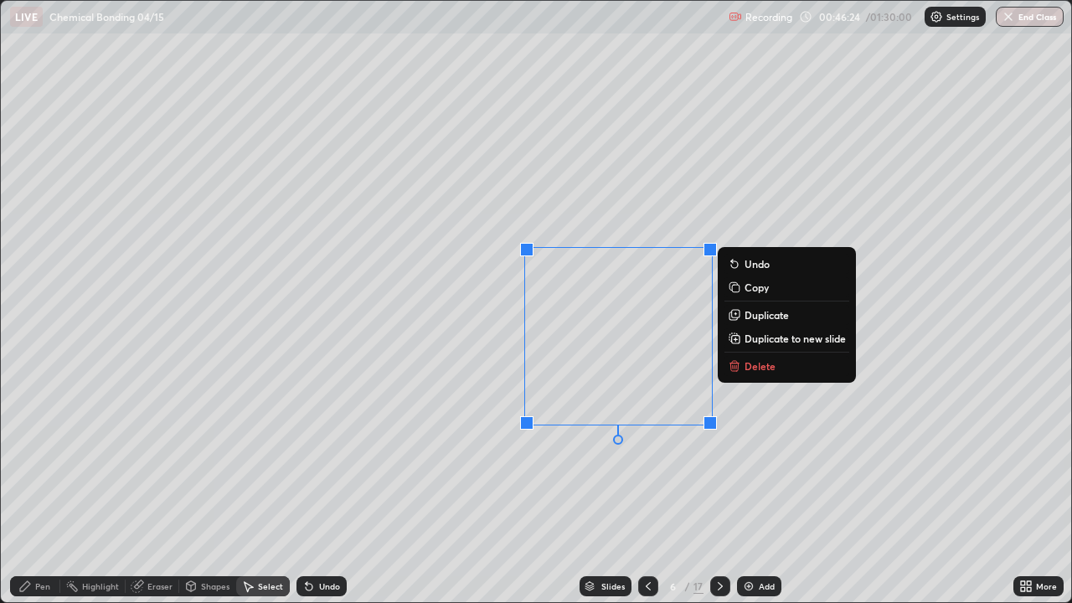
click at [642, 455] on div "0 ° Undo Copy Duplicate Duplicate to new slide Delete" at bounding box center [536, 301] width 1070 height 601
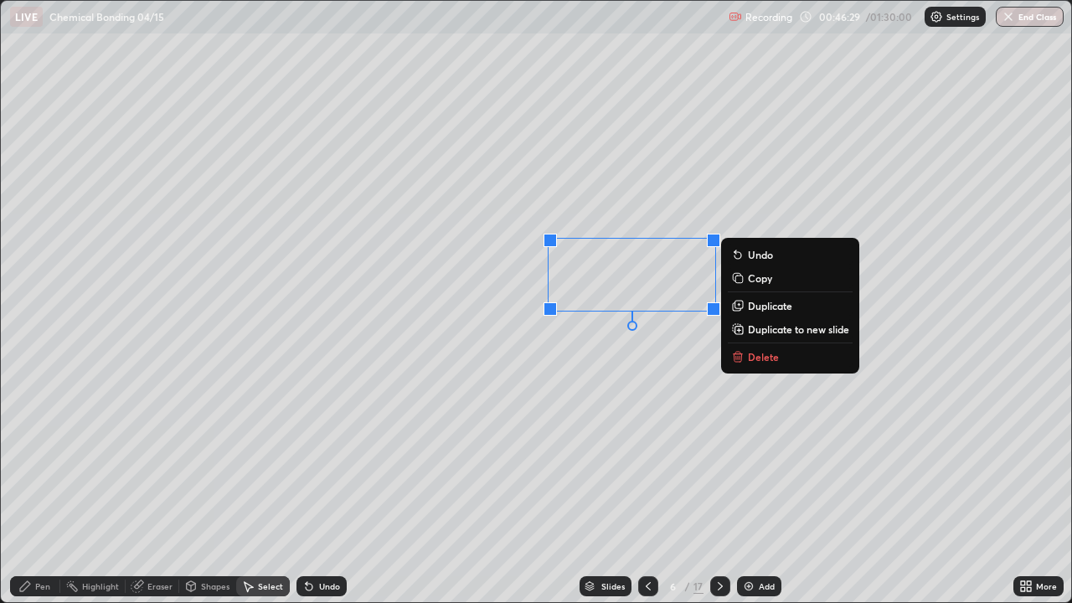
click at [773, 232] on div "0 ° Undo Copy Duplicate Duplicate to new slide Delete" at bounding box center [536, 301] width 1070 height 601
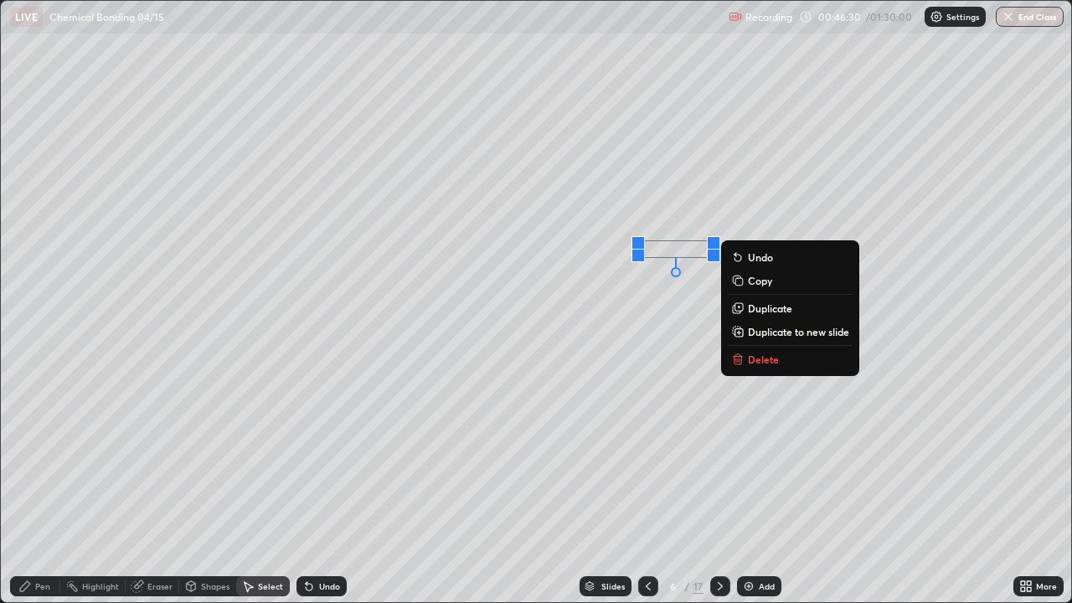
click at [773, 260] on button "Undo" at bounding box center [790, 257] width 125 height 20
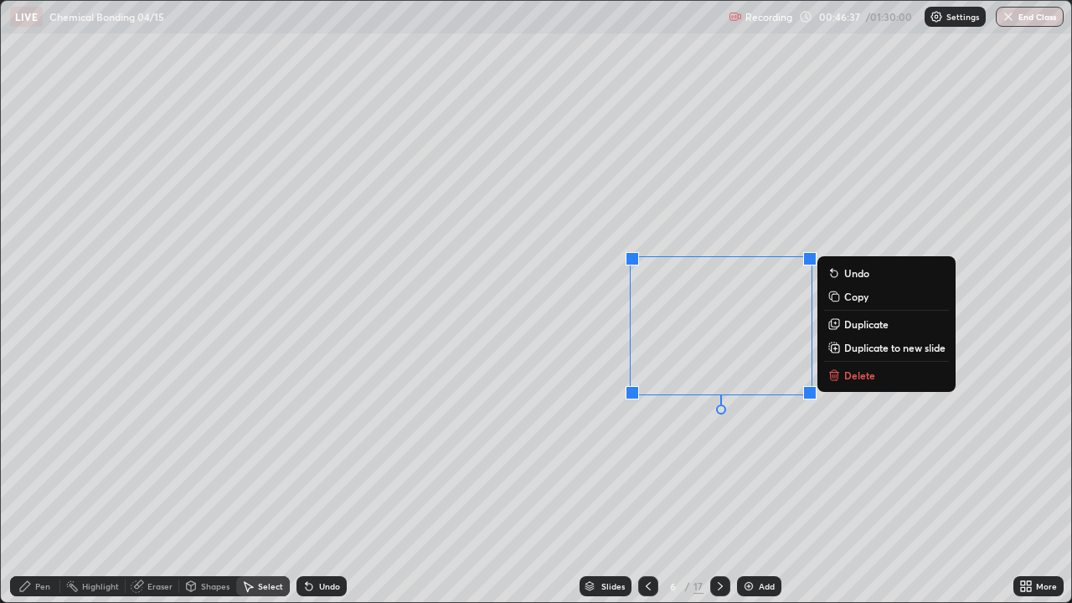
click at [572, 460] on div "0 ° Undo Copy Duplicate Duplicate to new slide Delete" at bounding box center [536, 301] width 1070 height 601
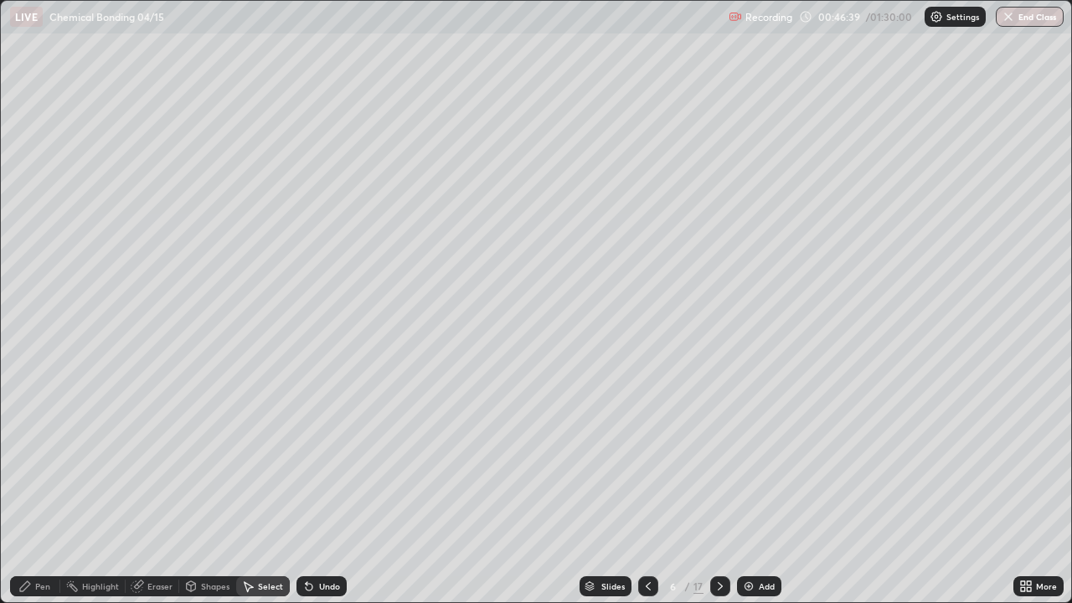
click at [153, 489] on div "Eraser" at bounding box center [159, 586] width 25 height 8
click at [37, 489] on div "Pen" at bounding box center [42, 586] width 15 height 8
click at [29, 489] on icon at bounding box center [25, 586] width 10 height 10
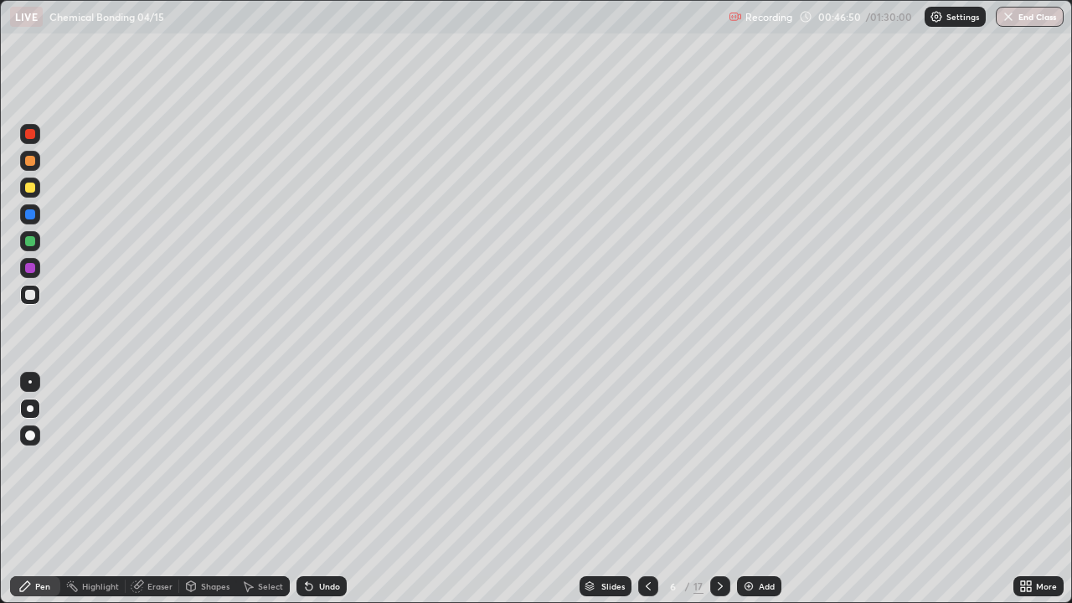
click at [151, 489] on div "Eraser" at bounding box center [159, 586] width 25 height 8
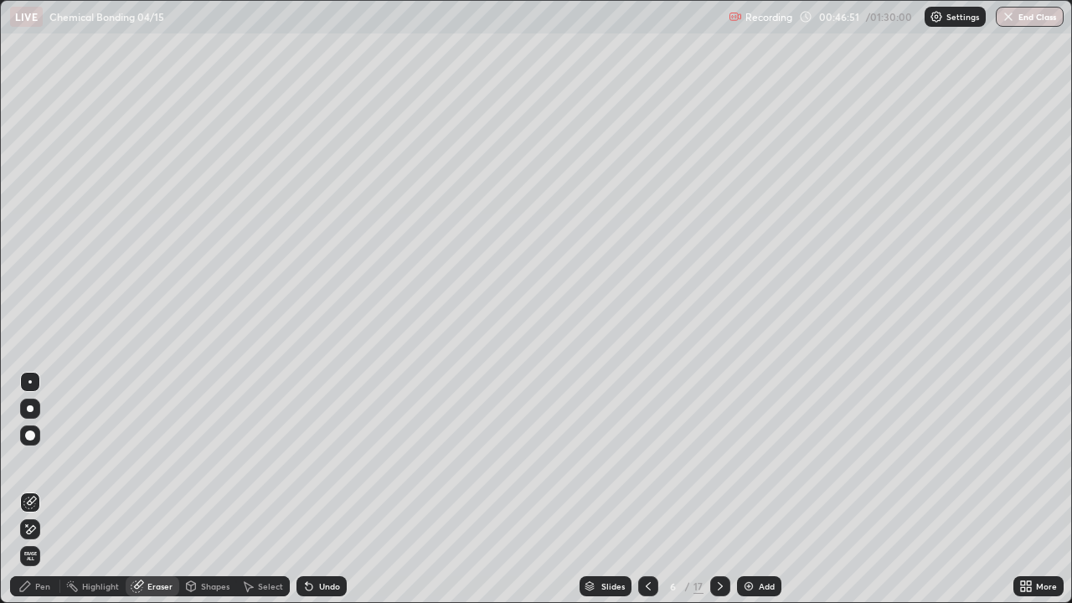
click at [38, 489] on div "Pen" at bounding box center [42, 586] width 15 height 8
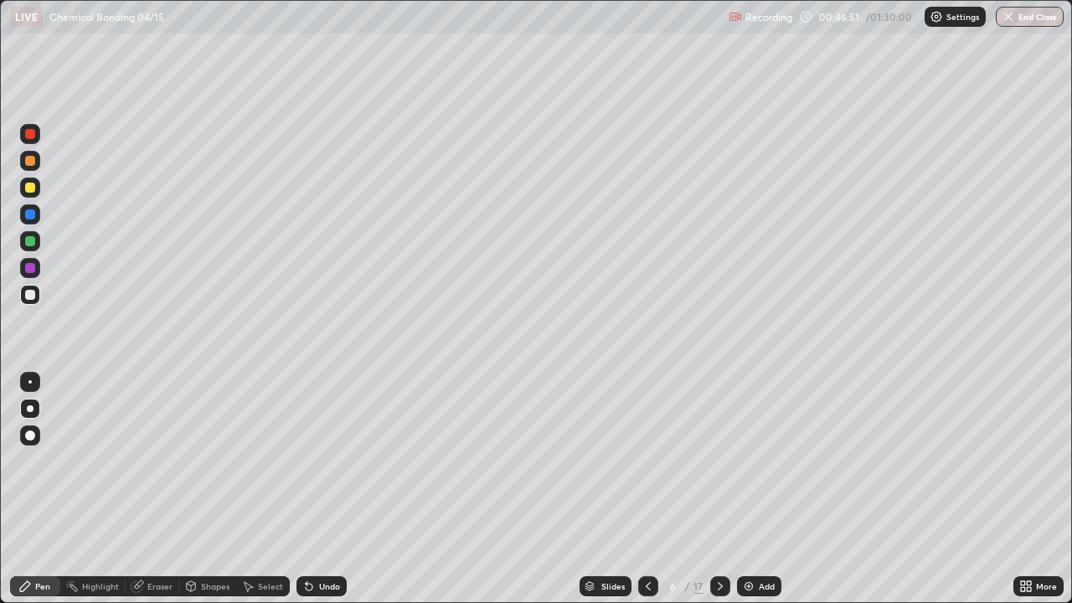
click at [37, 489] on div "Pen" at bounding box center [42, 586] width 15 height 8
click at [32, 296] on div at bounding box center [30, 295] width 10 height 10
click at [32, 298] on div at bounding box center [30, 295] width 10 height 10
click at [31, 214] on div at bounding box center [30, 214] width 10 height 10
click at [28, 296] on div at bounding box center [30, 295] width 10 height 10
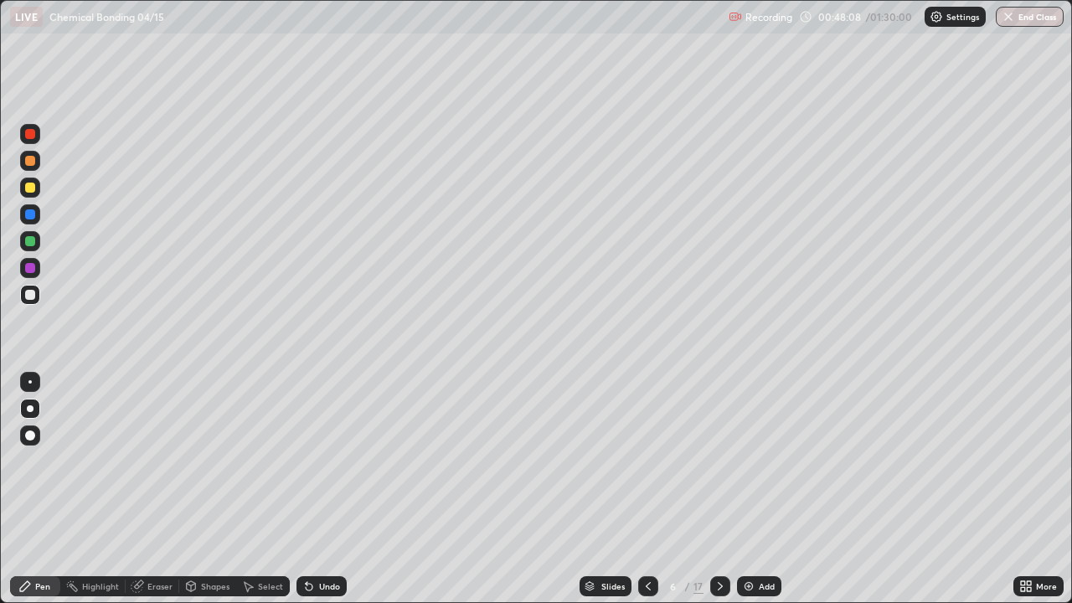
click at [319, 489] on div "Undo" at bounding box center [329, 586] width 21 height 8
click at [322, 489] on div "Undo" at bounding box center [329, 586] width 21 height 8
click at [320, 489] on div "Undo" at bounding box center [321, 586] width 50 height 20
click at [29, 212] on div at bounding box center [30, 214] width 10 height 10
click at [29, 297] on div at bounding box center [30, 295] width 10 height 10
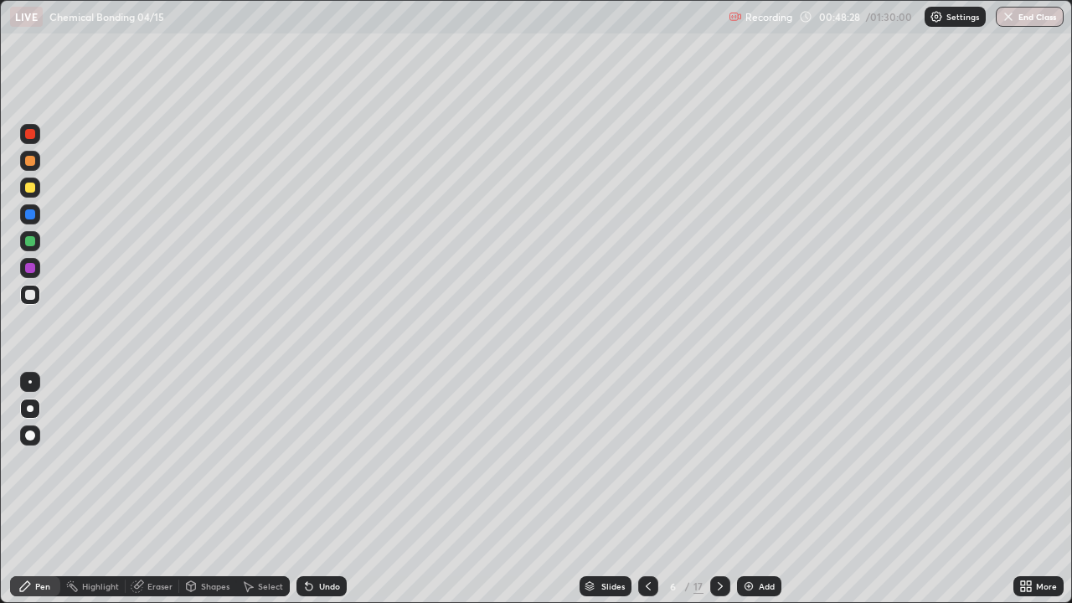
click at [30, 188] on div at bounding box center [30, 188] width 10 height 10
click at [324, 489] on div "Undo" at bounding box center [329, 586] width 21 height 8
click at [29, 297] on div at bounding box center [30, 295] width 10 height 10
click at [318, 489] on div "Undo" at bounding box center [321, 586] width 50 height 20
click at [327, 489] on div "Undo" at bounding box center [321, 586] width 50 height 20
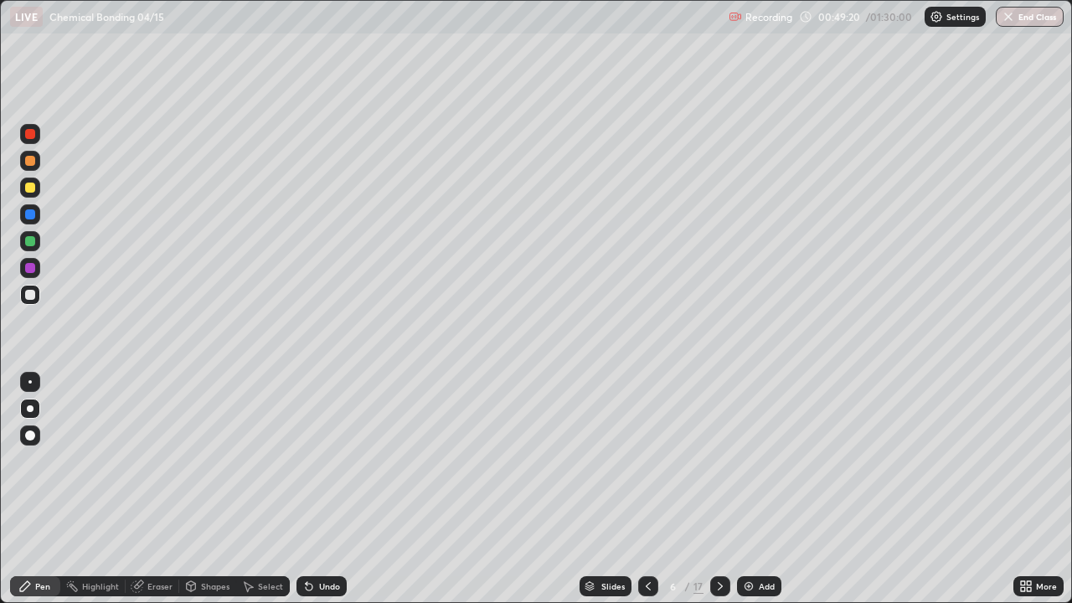
click at [29, 212] on div at bounding box center [30, 214] width 10 height 10
click at [31, 295] on div at bounding box center [30, 295] width 10 height 10
click at [33, 237] on div at bounding box center [30, 241] width 10 height 10
click at [28, 212] on div at bounding box center [30, 214] width 10 height 10
click at [38, 238] on div at bounding box center [30, 241] width 20 height 20
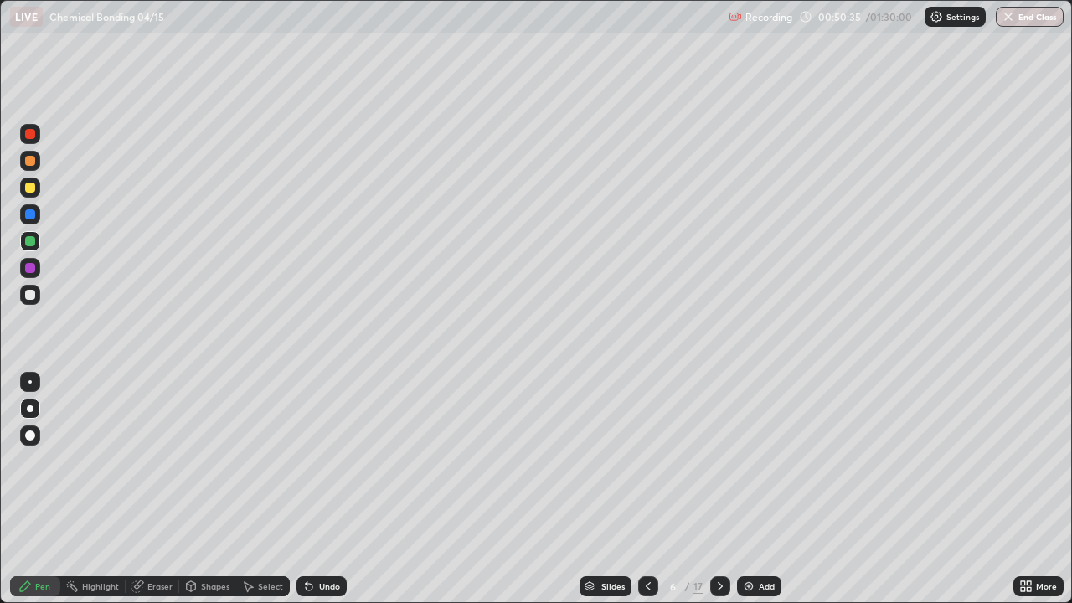
click at [28, 214] on div at bounding box center [30, 214] width 10 height 10
click at [327, 489] on div "Undo" at bounding box center [321, 586] width 50 height 20
click at [322, 489] on div "Undo" at bounding box center [321, 586] width 50 height 20
click at [322, 489] on div "Undo" at bounding box center [329, 586] width 21 height 8
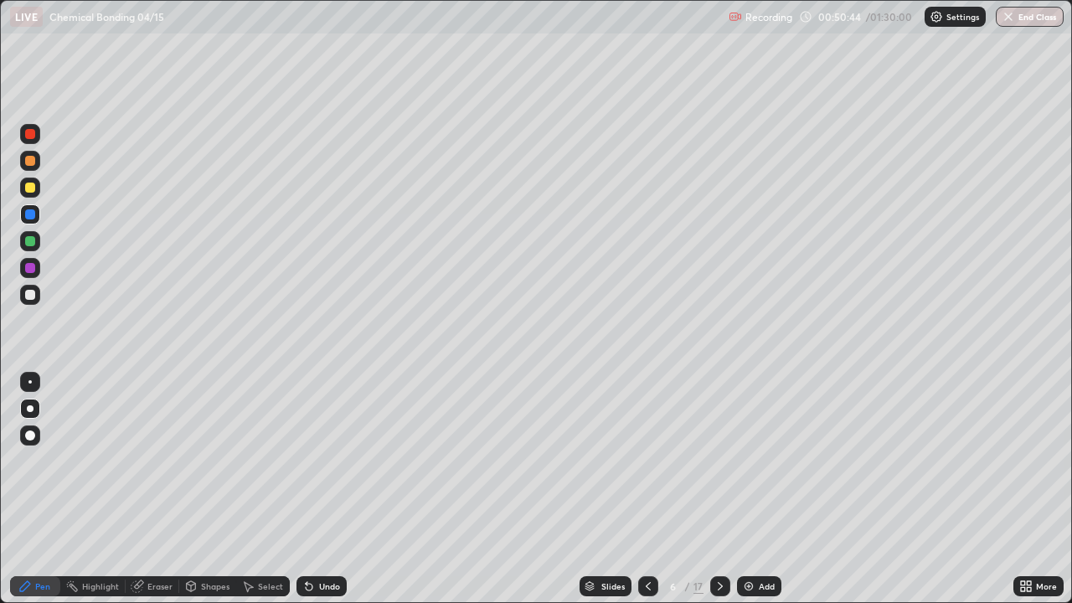
click at [327, 489] on div "Undo" at bounding box center [329, 586] width 21 height 8
click at [324, 489] on div "Undo" at bounding box center [329, 586] width 21 height 8
click at [325, 489] on div "Undo" at bounding box center [329, 586] width 21 height 8
click at [323, 489] on div "Undo" at bounding box center [321, 586] width 50 height 20
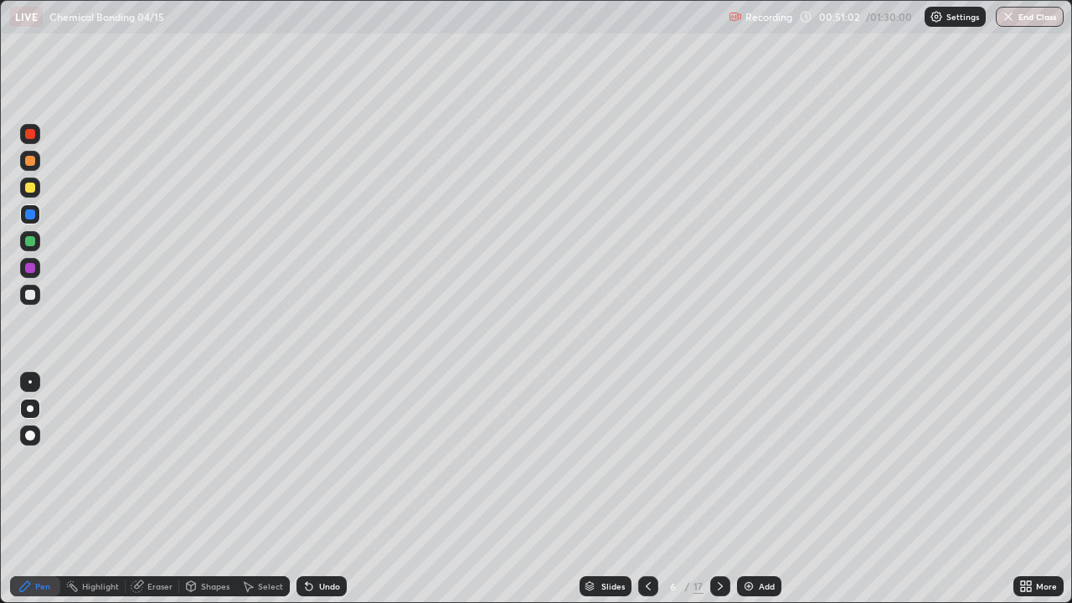
click at [319, 489] on div "Undo" at bounding box center [329, 586] width 21 height 8
click at [315, 489] on div "Undo" at bounding box center [321, 586] width 50 height 20
click at [316, 489] on div "Undo" at bounding box center [321, 586] width 50 height 20
click at [312, 489] on div "Undo" at bounding box center [321, 586] width 50 height 20
click at [314, 489] on div "Undo" at bounding box center [321, 586] width 50 height 20
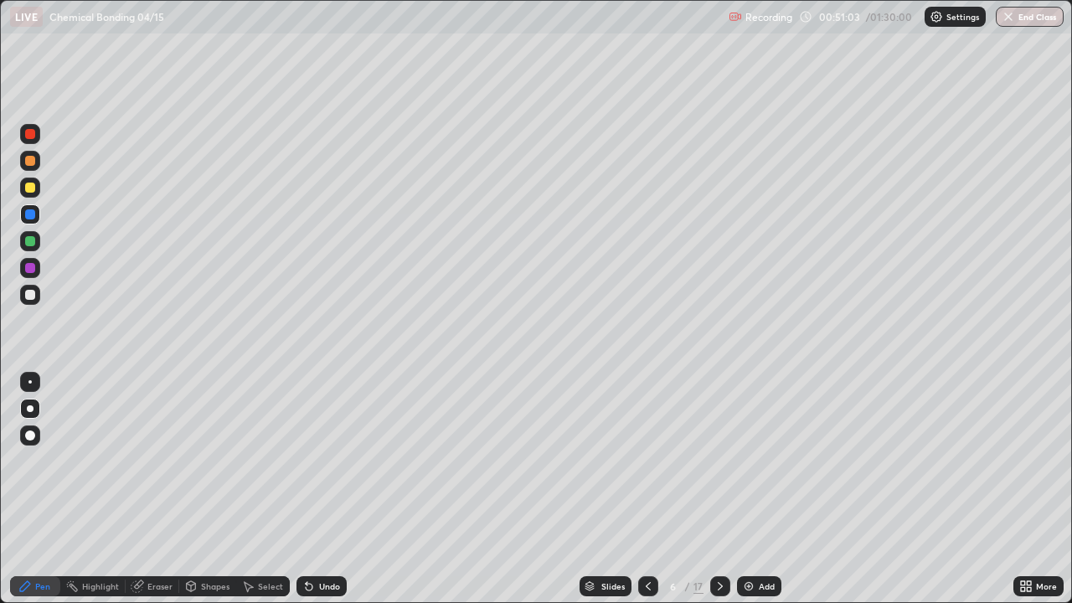
click at [314, 489] on div "Undo" at bounding box center [321, 586] width 50 height 20
click at [306, 489] on icon at bounding box center [309, 587] width 7 height 7
click at [312, 489] on icon at bounding box center [308, 585] width 13 height 13
click at [312, 489] on div "Undo" at bounding box center [321, 586] width 50 height 20
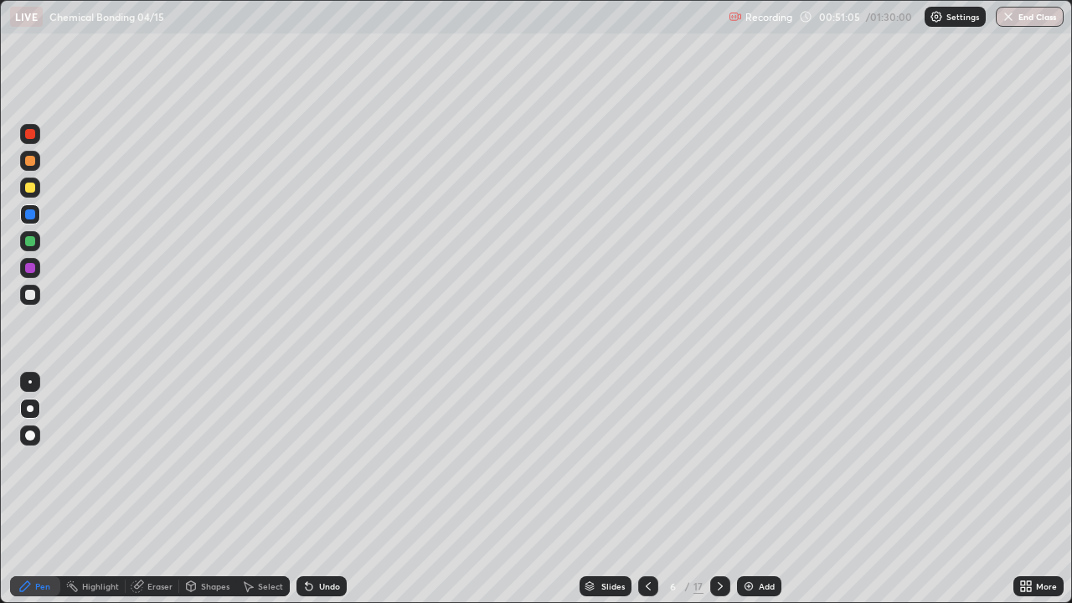
click at [314, 489] on div "Undo" at bounding box center [321, 586] width 50 height 20
click at [319, 489] on div "Undo" at bounding box center [329, 586] width 21 height 8
click at [154, 489] on div "Eraser" at bounding box center [159, 586] width 25 height 8
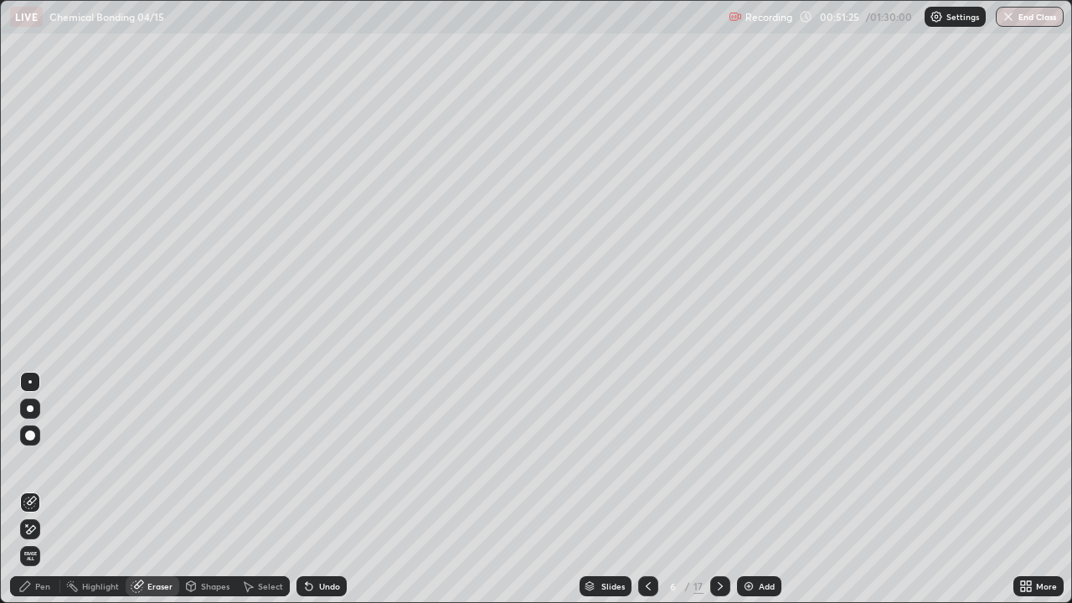
click at [28, 489] on div "Pen" at bounding box center [35, 586] width 50 height 20
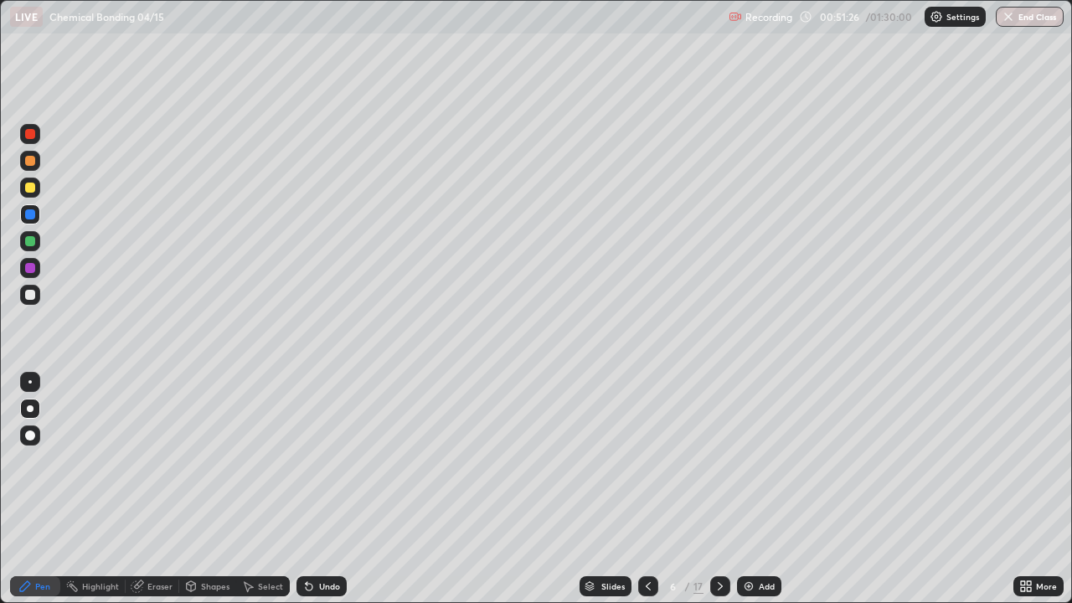
click at [37, 380] on div at bounding box center [30, 382] width 20 height 20
click at [306, 489] on icon at bounding box center [309, 587] width 7 height 7
click at [29, 296] on div at bounding box center [30, 295] width 10 height 10
click at [38, 412] on div at bounding box center [30, 409] width 20 height 20
click at [28, 189] on div at bounding box center [30, 188] width 10 height 10
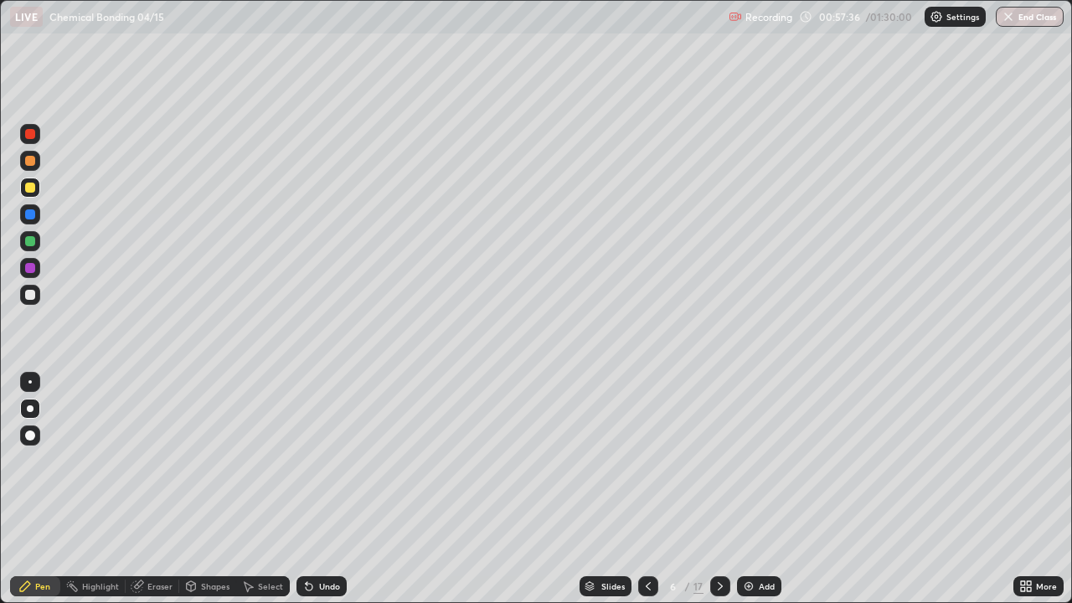
click at [719, 489] on icon at bounding box center [719, 585] width 13 height 13
click at [30, 286] on div at bounding box center [30, 295] width 20 height 20
click at [326, 489] on div "Undo" at bounding box center [329, 586] width 21 height 8
click at [31, 218] on div at bounding box center [30, 214] width 10 height 10
click at [319, 489] on div "Undo" at bounding box center [329, 586] width 21 height 8
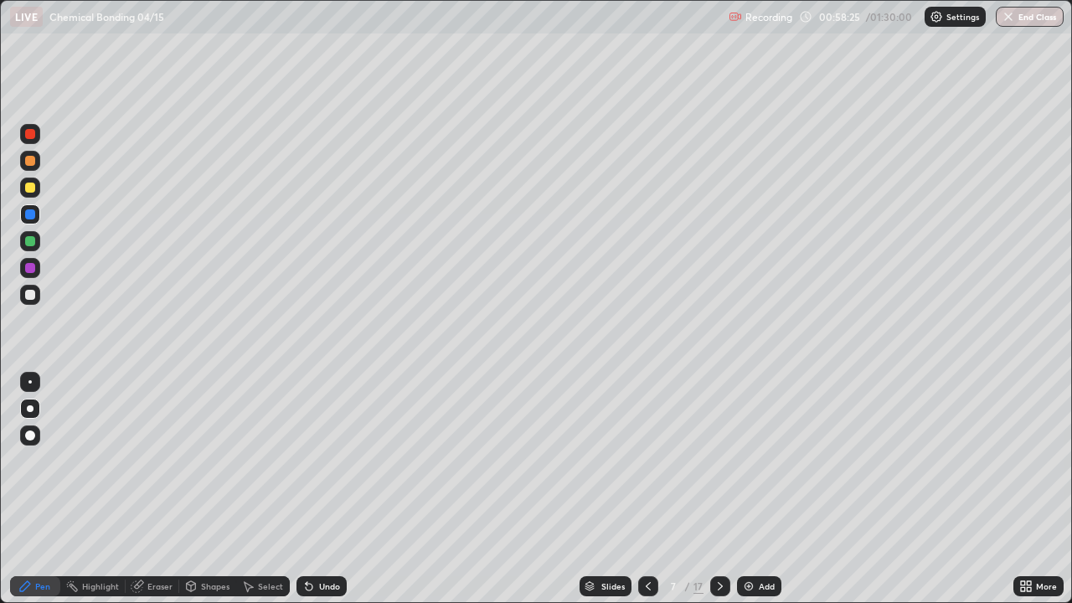
click at [323, 489] on div "Undo" at bounding box center [329, 586] width 21 height 8
click at [319, 489] on div "Undo" at bounding box center [329, 586] width 21 height 8
click at [314, 489] on div "Undo" at bounding box center [318, 585] width 57 height 33
click at [38, 299] on div at bounding box center [30, 295] width 20 height 20
click at [316, 489] on div "Undo" at bounding box center [321, 586] width 50 height 20
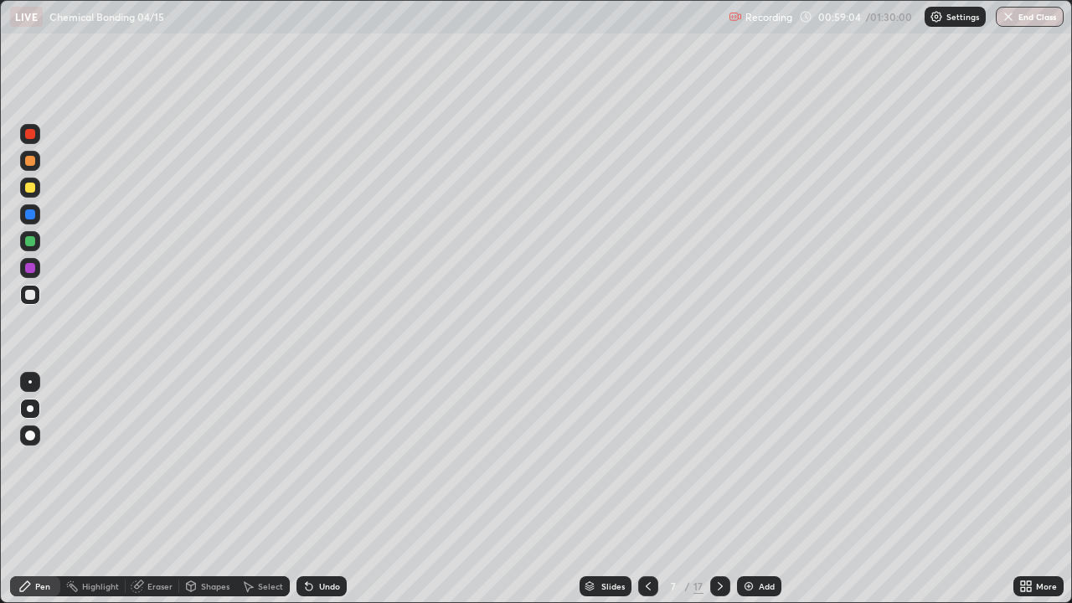
click at [319, 489] on div "Undo" at bounding box center [329, 586] width 21 height 8
click at [310, 489] on icon at bounding box center [308, 585] width 13 height 13
click at [322, 489] on div "Undo" at bounding box center [329, 586] width 21 height 8
click at [157, 489] on div "Eraser" at bounding box center [159, 586] width 25 height 8
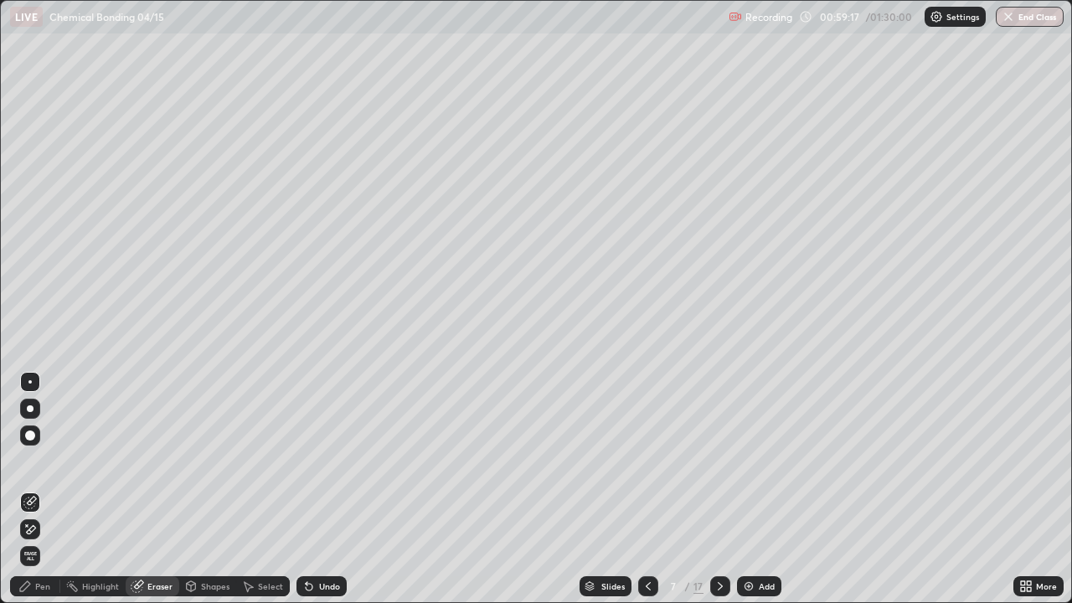
click at [33, 489] on div "Pen" at bounding box center [35, 586] width 50 height 20
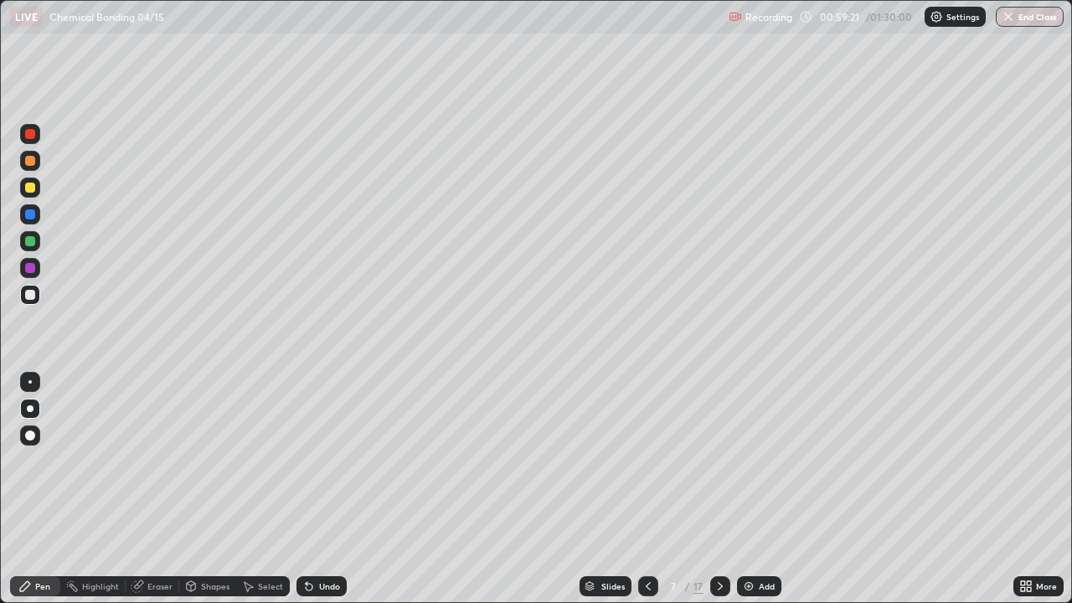
click at [33, 214] on div at bounding box center [30, 214] width 10 height 10
click at [29, 295] on div at bounding box center [30, 295] width 10 height 10
click at [156, 489] on div "Eraser" at bounding box center [159, 586] width 25 height 8
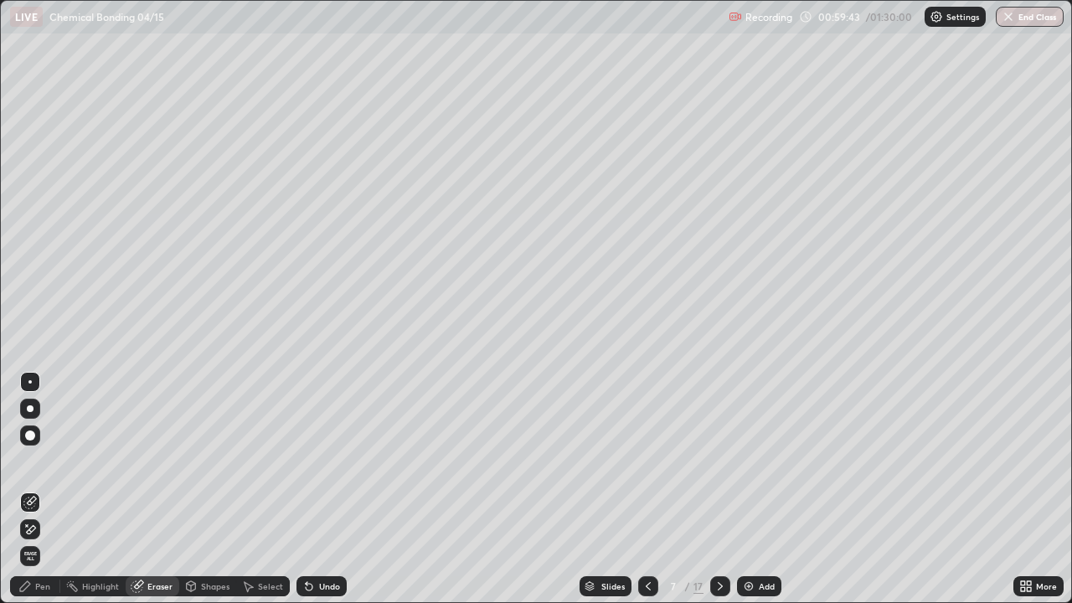
click at [34, 489] on div "Pen" at bounding box center [35, 586] width 50 height 20
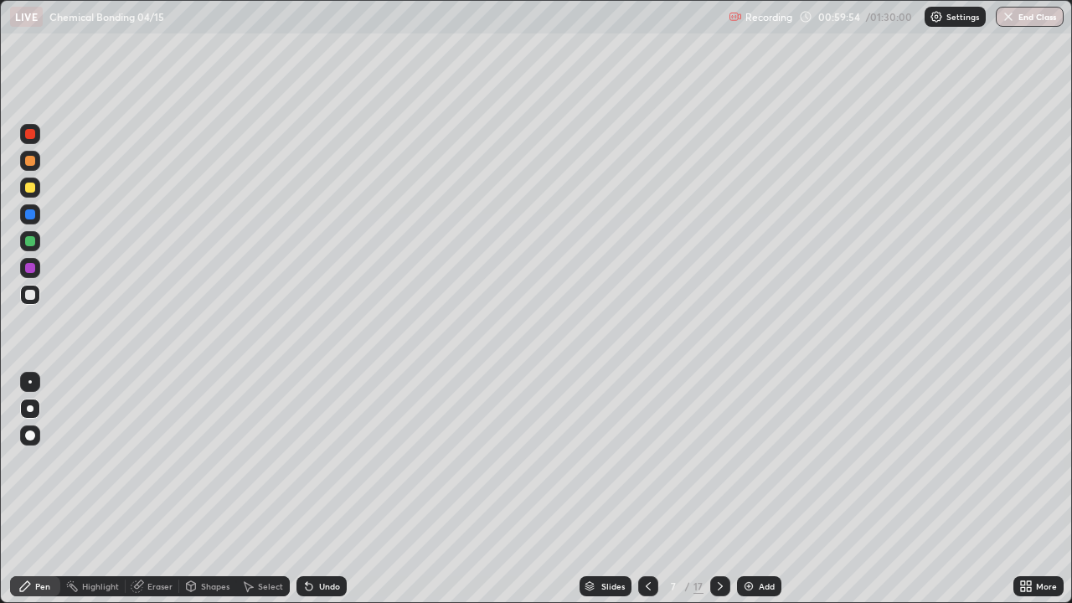
click at [31, 383] on div at bounding box center [29, 381] width 3 height 3
click at [310, 489] on icon at bounding box center [308, 585] width 13 height 13
click at [319, 489] on div "Undo" at bounding box center [329, 586] width 21 height 8
click at [36, 296] on div at bounding box center [30, 295] width 20 height 20
click at [32, 214] on div at bounding box center [30, 214] width 10 height 10
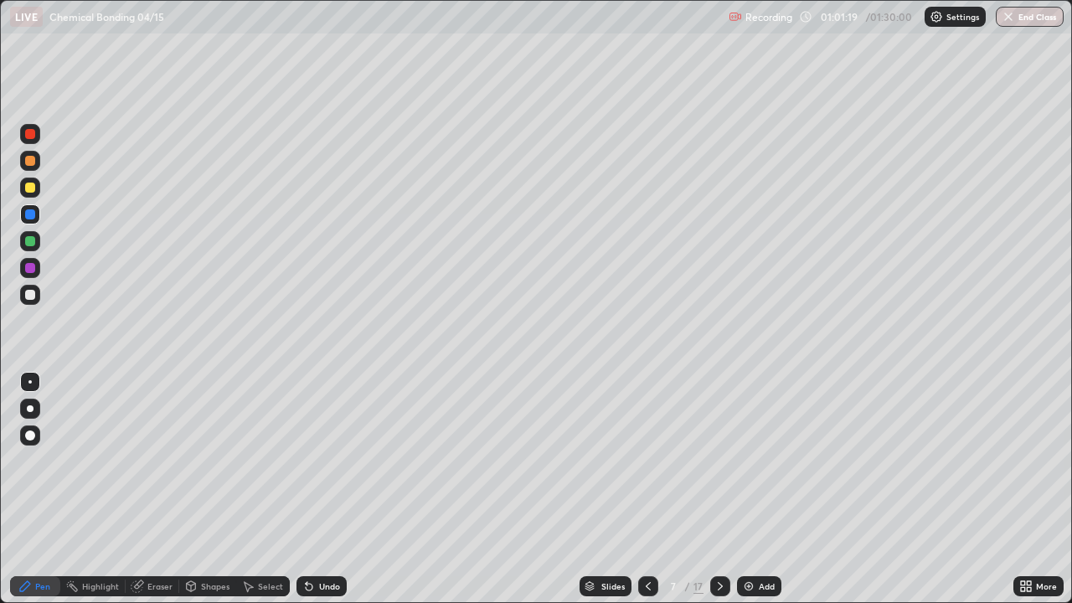
click at [28, 156] on div at bounding box center [30, 161] width 10 height 10
click at [311, 489] on icon at bounding box center [308, 585] width 13 height 13
click at [316, 489] on div "Undo" at bounding box center [321, 586] width 50 height 20
click at [312, 489] on icon at bounding box center [308, 585] width 13 height 13
click at [306, 489] on icon at bounding box center [309, 587] width 7 height 7
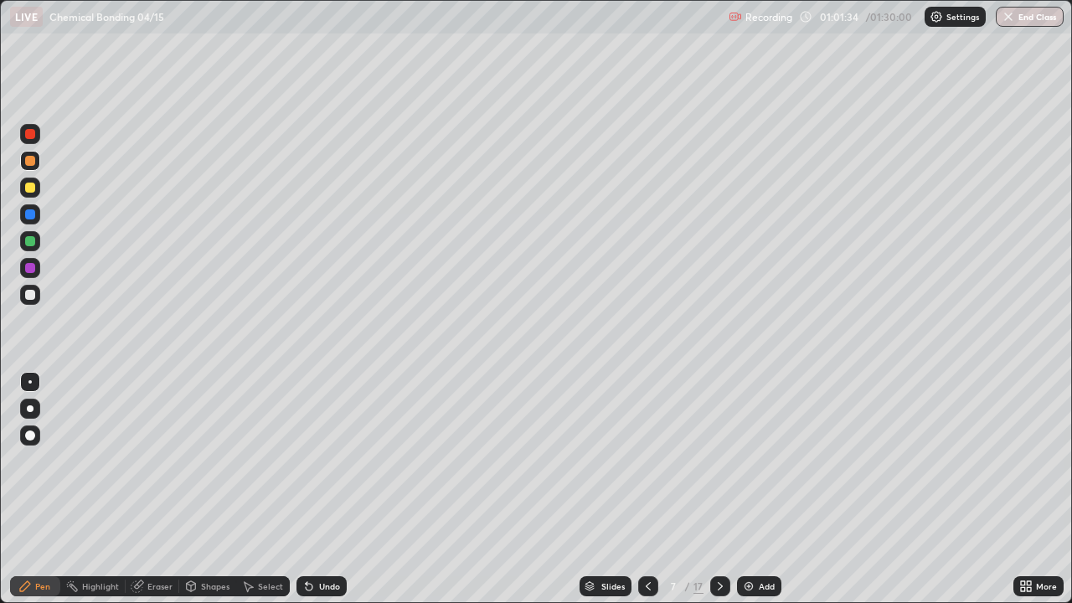
click at [306, 489] on icon at bounding box center [309, 587] width 7 height 7
click at [28, 188] on div at bounding box center [30, 188] width 10 height 10
click at [26, 299] on div at bounding box center [30, 295] width 10 height 10
click at [29, 188] on div at bounding box center [30, 188] width 10 height 10
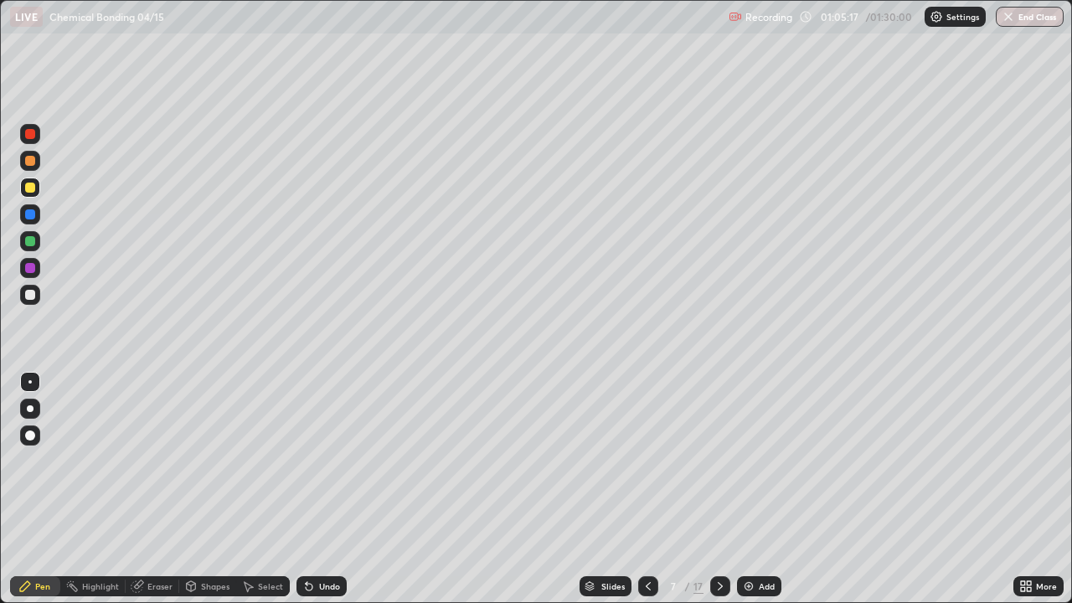
click at [30, 409] on div at bounding box center [30, 408] width 7 height 7
click at [718, 489] on icon at bounding box center [719, 585] width 13 height 13
click at [31, 295] on div at bounding box center [30, 295] width 10 height 10
click at [33, 208] on div at bounding box center [30, 214] width 20 height 20
click at [29, 294] on div at bounding box center [30, 295] width 10 height 10
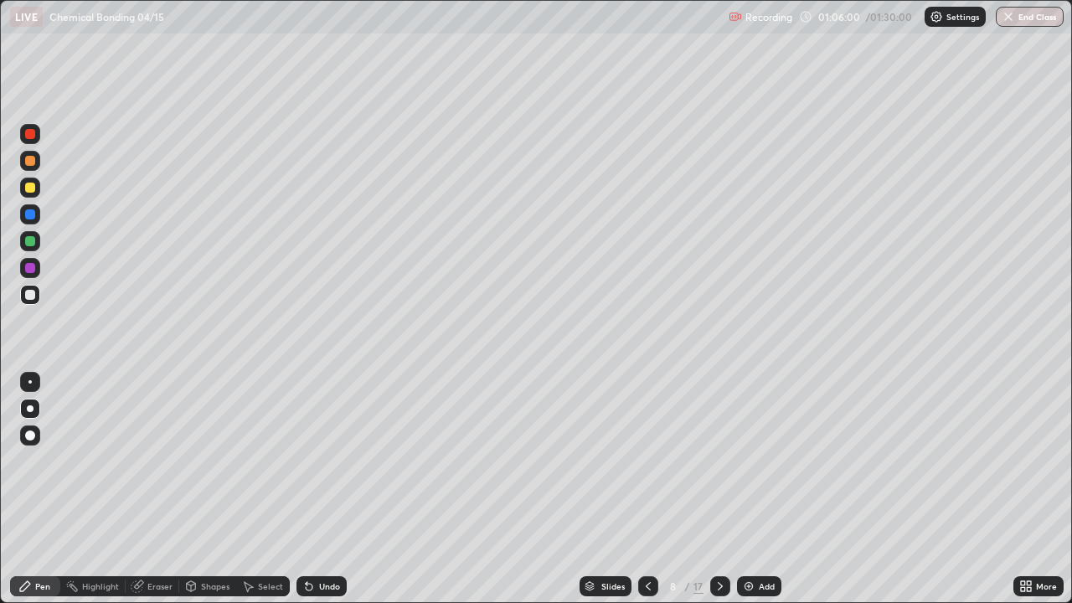
click at [314, 489] on div "Undo" at bounding box center [321, 586] width 50 height 20
click at [320, 489] on div "Undo" at bounding box center [329, 586] width 21 height 8
click at [323, 489] on div "Undo" at bounding box center [321, 586] width 50 height 20
click at [327, 489] on div "Undo" at bounding box center [321, 586] width 50 height 20
click at [342, 489] on div "Undo" at bounding box center [321, 586] width 50 height 20
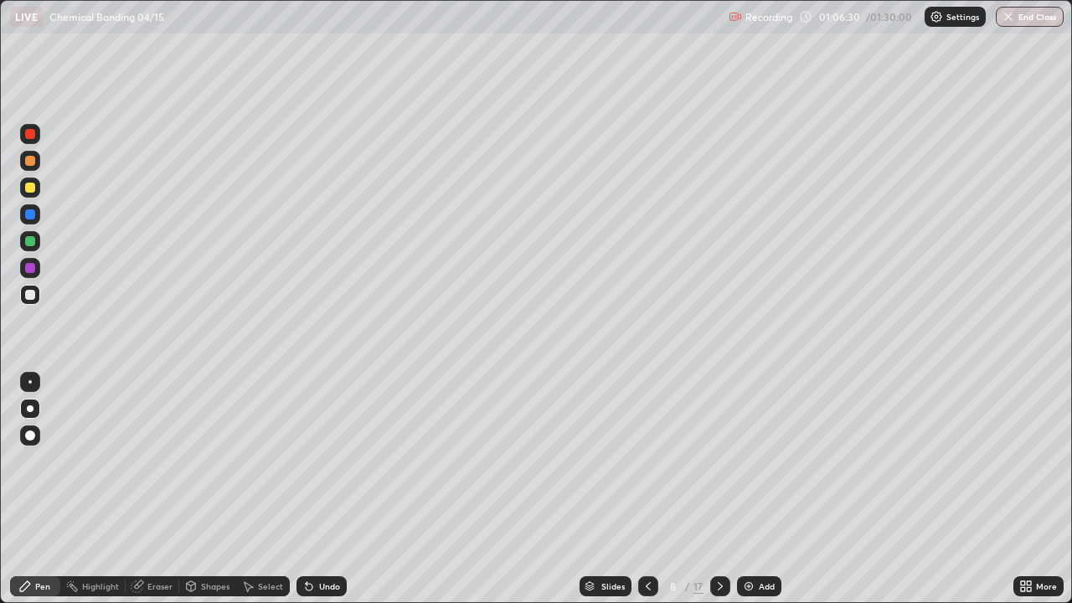
click at [330, 489] on div "Undo" at bounding box center [321, 586] width 50 height 20
click at [331, 489] on div "Undo" at bounding box center [321, 586] width 50 height 20
click at [329, 489] on div "Undo" at bounding box center [321, 586] width 50 height 20
click at [325, 489] on div "Undo" at bounding box center [329, 586] width 21 height 8
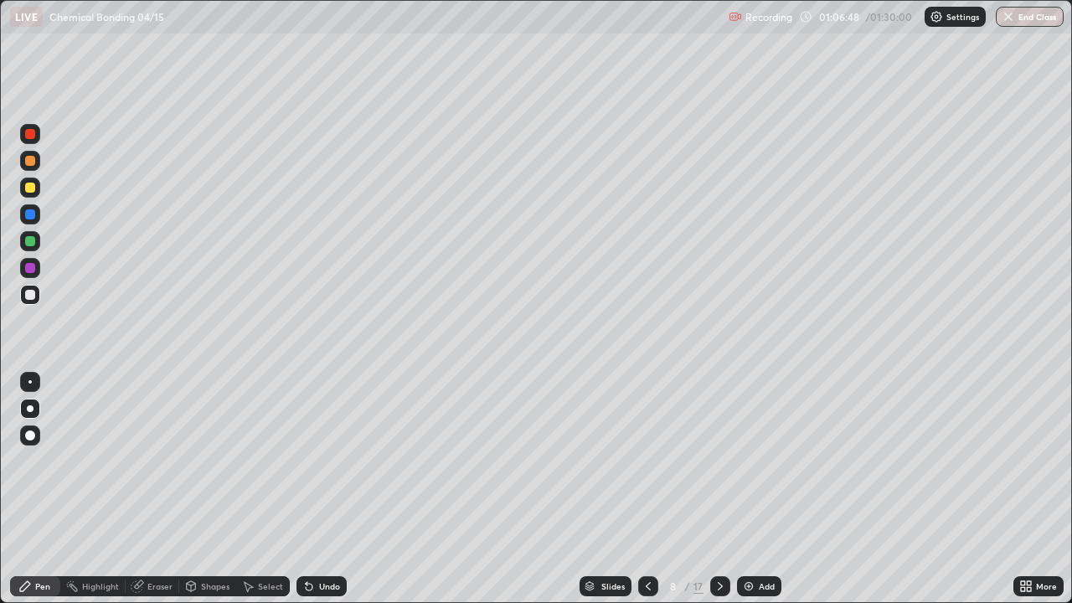
click at [326, 489] on div "Undo" at bounding box center [329, 586] width 21 height 8
click at [333, 489] on div "Undo" at bounding box center [329, 586] width 21 height 8
click at [28, 296] on div at bounding box center [30, 295] width 10 height 10
click at [323, 489] on div "Undo" at bounding box center [329, 586] width 21 height 8
click at [26, 217] on div at bounding box center [30, 214] width 10 height 10
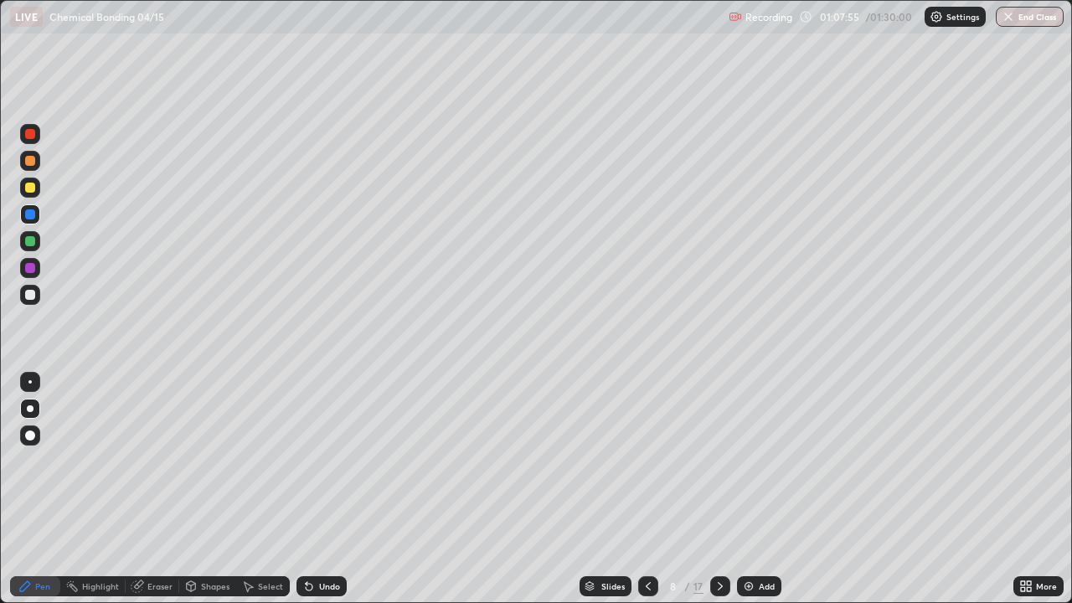
click at [172, 489] on div "Eraser" at bounding box center [153, 586] width 54 height 20
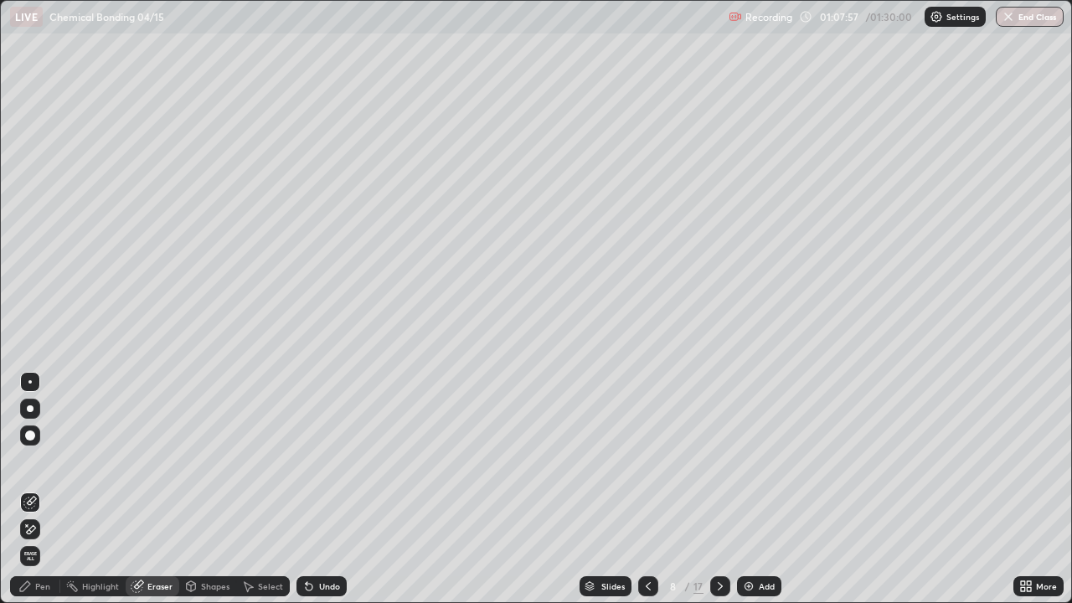
click at [37, 489] on div "Pen" at bounding box center [42, 586] width 15 height 8
click at [33, 489] on div "Pen" at bounding box center [35, 586] width 50 height 20
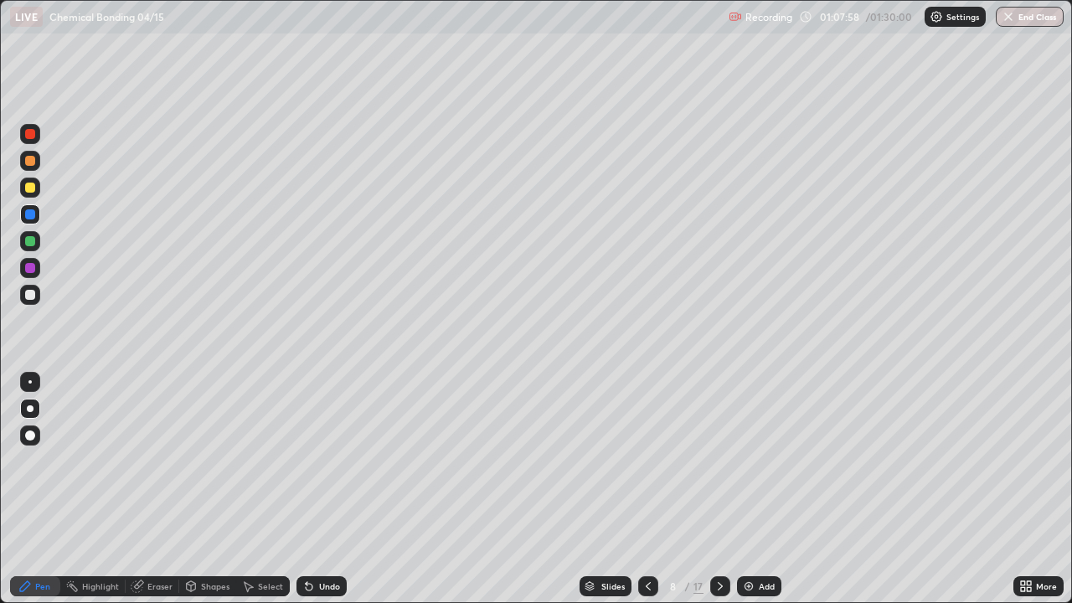
click at [27, 301] on div at bounding box center [30, 295] width 20 height 20
click at [312, 489] on icon at bounding box center [308, 585] width 13 height 13
click at [164, 489] on div "Eraser" at bounding box center [159, 586] width 25 height 8
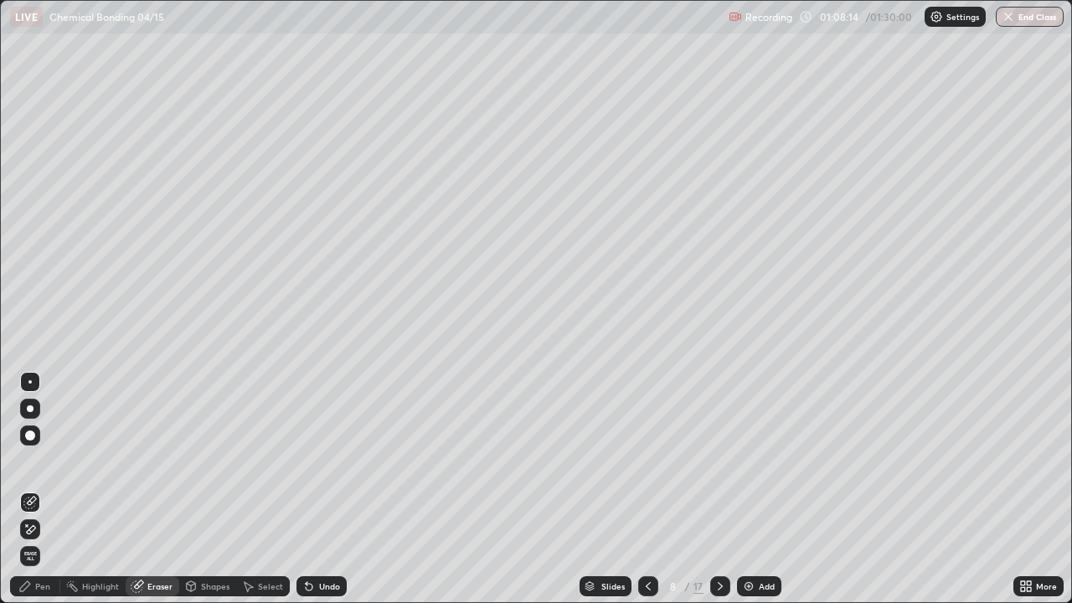
click at [34, 489] on div "Pen" at bounding box center [35, 586] width 50 height 20
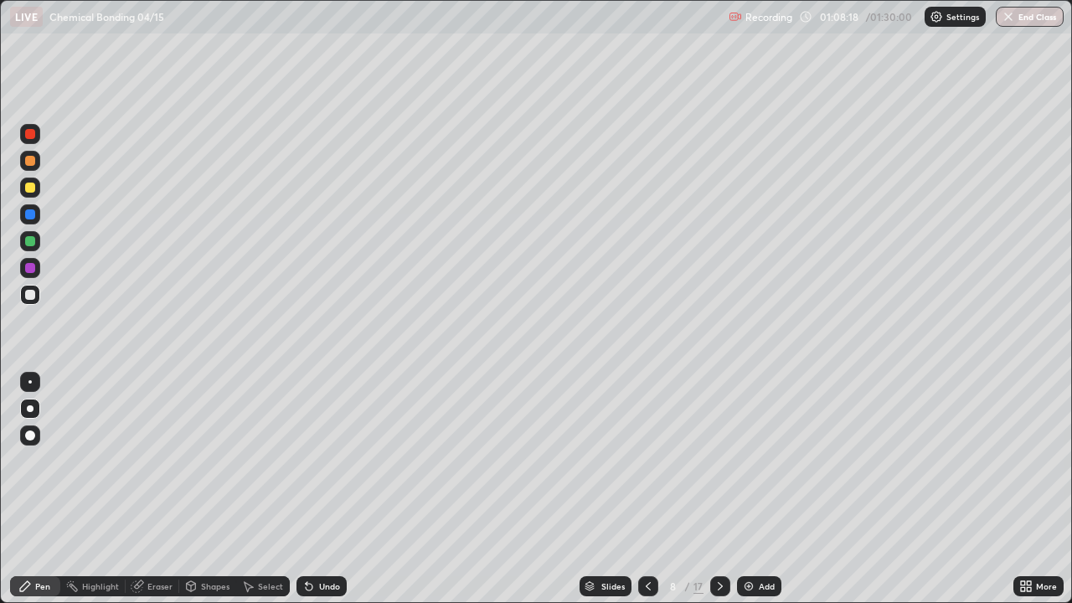
click at [27, 219] on div at bounding box center [30, 214] width 10 height 10
click at [29, 216] on div at bounding box center [30, 214] width 10 height 10
click at [33, 240] on div at bounding box center [30, 241] width 10 height 10
click at [316, 489] on div "Undo" at bounding box center [321, 586] width 50 height 20
click at [32, 298] on div at bounding box center [30, 295] width 10 height 10
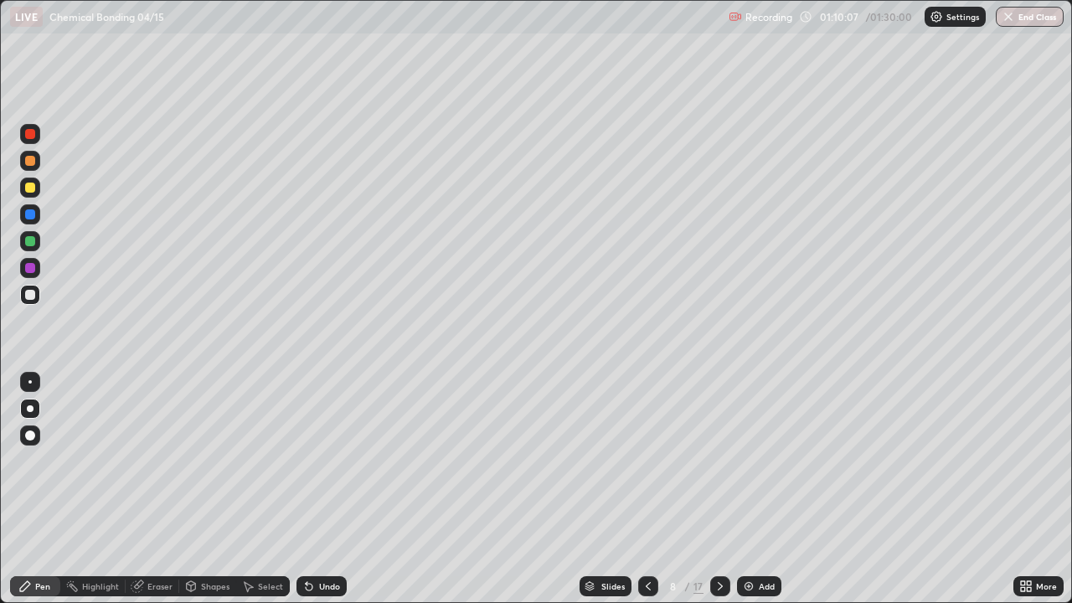
click at [319, 489] on div "Undo" at bounding box center [329, 586] width 21 height 8
click at [32, 216] on div at bounding box center [30, 214] width 10 height 10
click at [30, 299] on div at bounding box center [30, 295] width 10 height 10
click at [718, 489] on icon at bounding box center [719, 585] width 13 height 13
click at [646, 489] on icon at bounding box center [647, 585] width 13 height 13
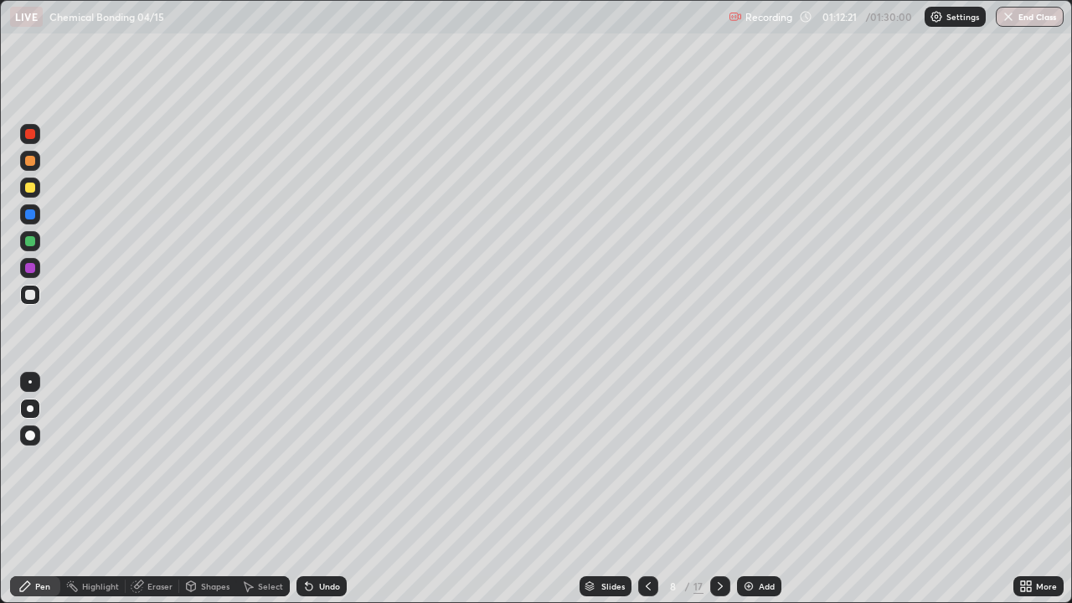
click at [720, 489] on icon at bounding box center [720, 586] width 5 height 8
click at [30, 214] on div at bounding box center [30, 214] width 10 height 10
click at [28, 298] on div at bounding box center [30, 295] width 10 height 10
click at [24, 187] on div at bounding box center [30, 188] width 20 height 20
click at [323, 489] on div "Undo" at bounding box center [321, 586] width 50 height 20
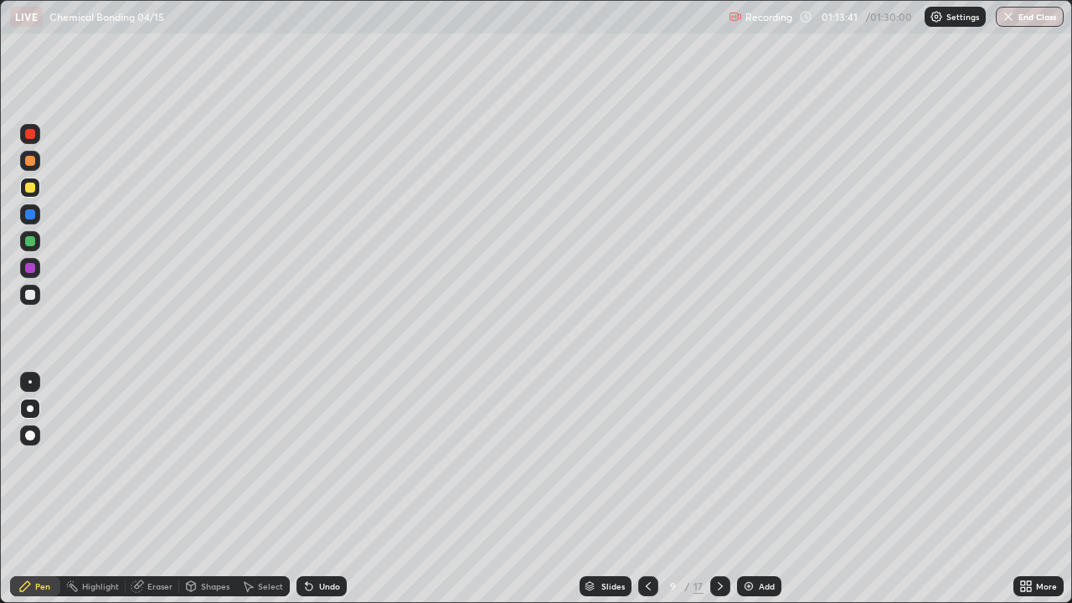
click at [311, 489] on icon at bounding box center [308, 585] width 13 height 13
click at [35, 301] on div at bounding box center [30, 295] width 20 height 20
click at [32, 188] on div at bounding box center [30, 188] width 10 height 10
click at [309, 489] on icon at bounding box center [308, 585] width 13 height 13
click at [316, 489] on div "Undo" at bounding box center [321, 586] width 50 height 20
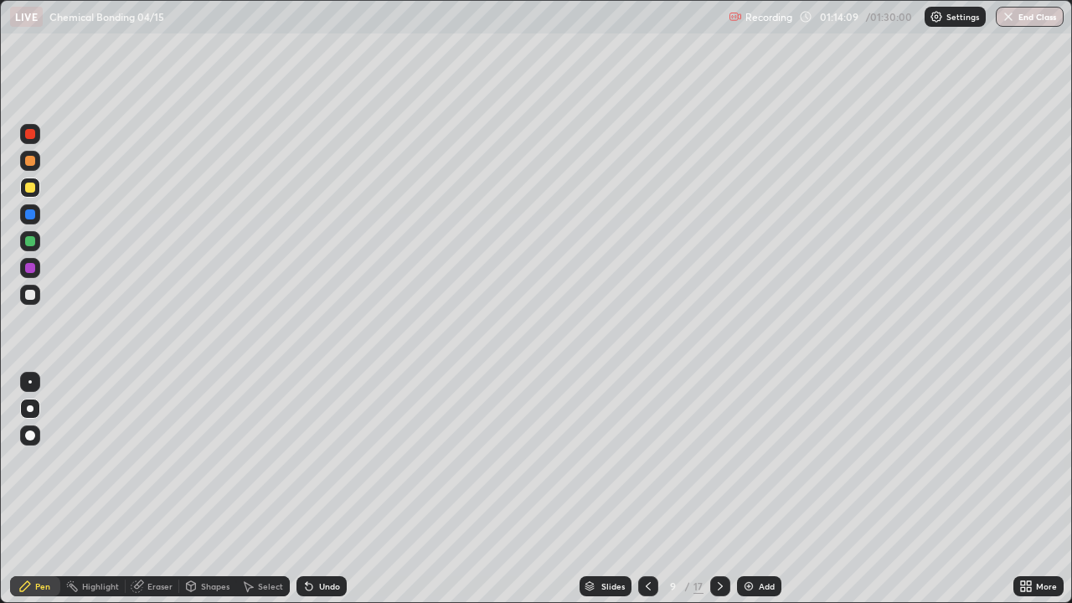
click at [29, 212] on div at bounding box center [30, 214] width 10 height 10
click at [30, 382] on div at bounding box center [29, 381] width 3 height 3
click at [315, 489] on div "Undo" at bounding box center [321, 586] width 50 height 20
click at [311, 489] on icon at bounding box center [308, 585] width 13 height 13
click at [306, 489] on icon at bounding box center [309, 587] width 7 height 7
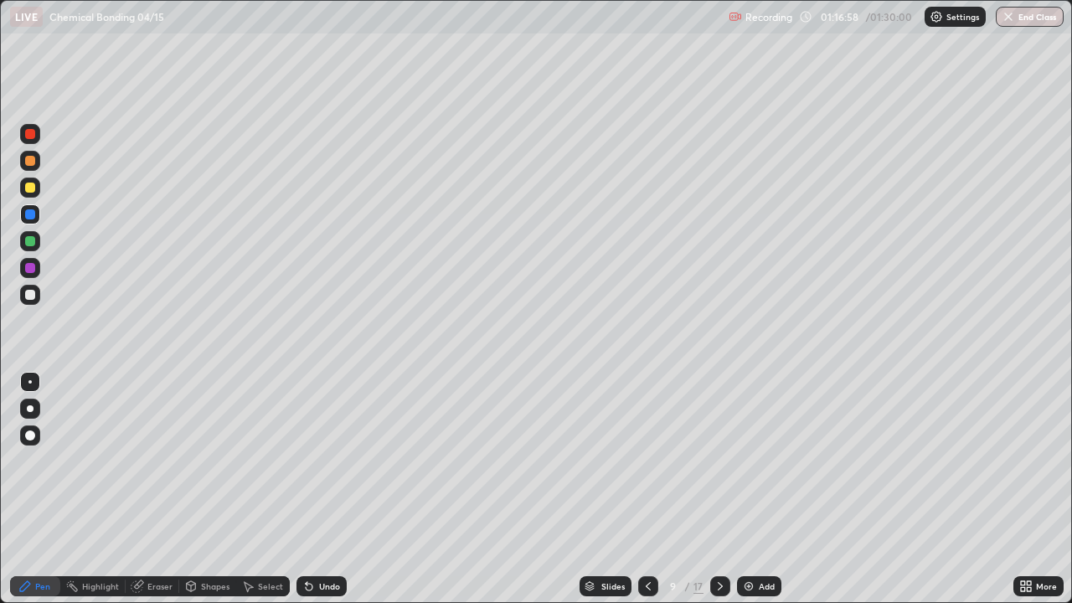
click at [312, 489] on icon at bounding box center [308, 585] width 13 height 13
click at [319, 489] on div "Undo" at bounding box center [329, 586] width 21 height 8
click at [712, 489] on div at bounding box center [720, 586] width 20 height 20
click at [30, 294] on div at bounding box center [30, 295] width 10 height 10
click at [29, 416] on div at bounding box center [30, 409] width 20 height 20
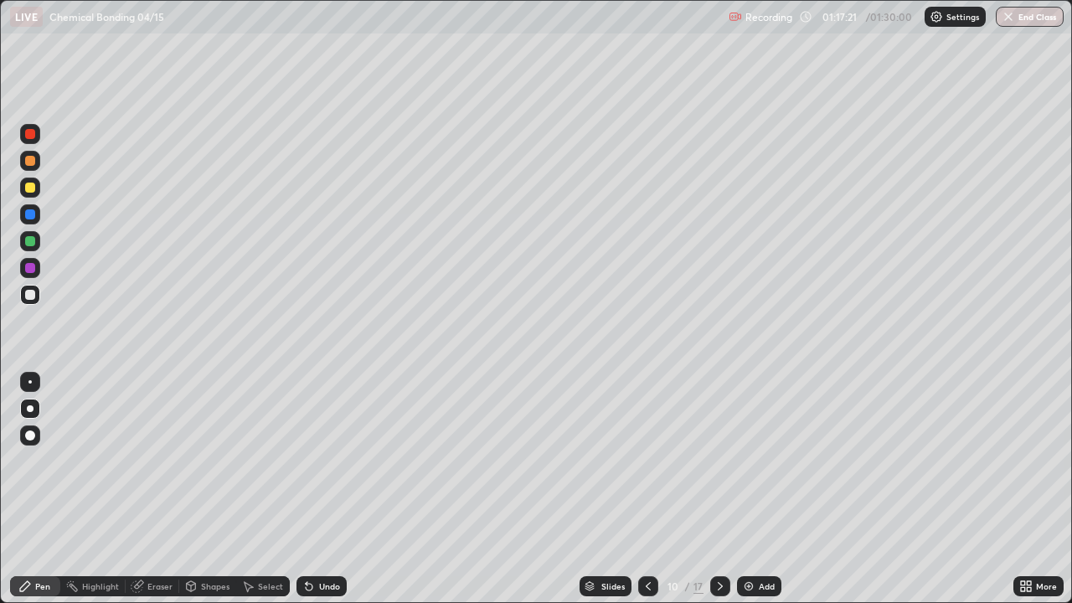
click at [36, 215] on div at bounding box center [30, 214] width 20 height 20
click at [306, 489] on icon at bounding box center [307, 583] width 2 height 2
click at [313, 489] on div "Undo" at bounding box center [321, 586] width 50 height 20
click at [333, 489] on div "Undo" at bounding box center [329, 586] width 21 height 8
click at [33, 239] on div at bounding box center [30, 241] width 10 height 10
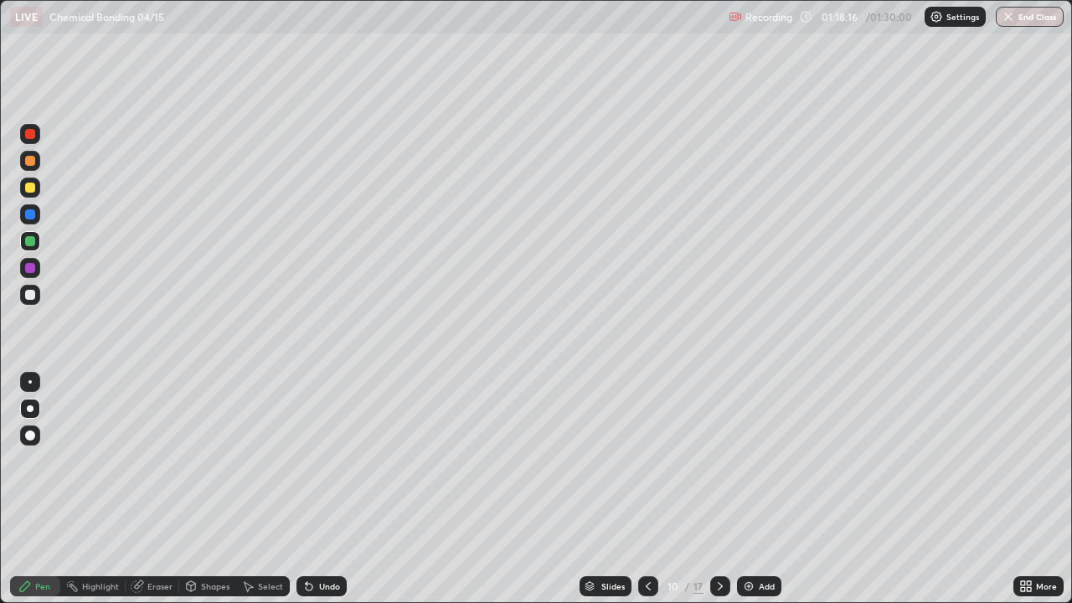
click at [322, 489] on div "Undo" at bounding box center [329, 586] width 21 height 8
click at [30, 296] on div at bounding box center [30, 295] width 10 height 10
click at [332, 489] on div "Undo" at bounding box center [329, 586] width 21 height 8
click at [603, 489] on div "Slides" at bounding box center [612, 586] width 23 height 8
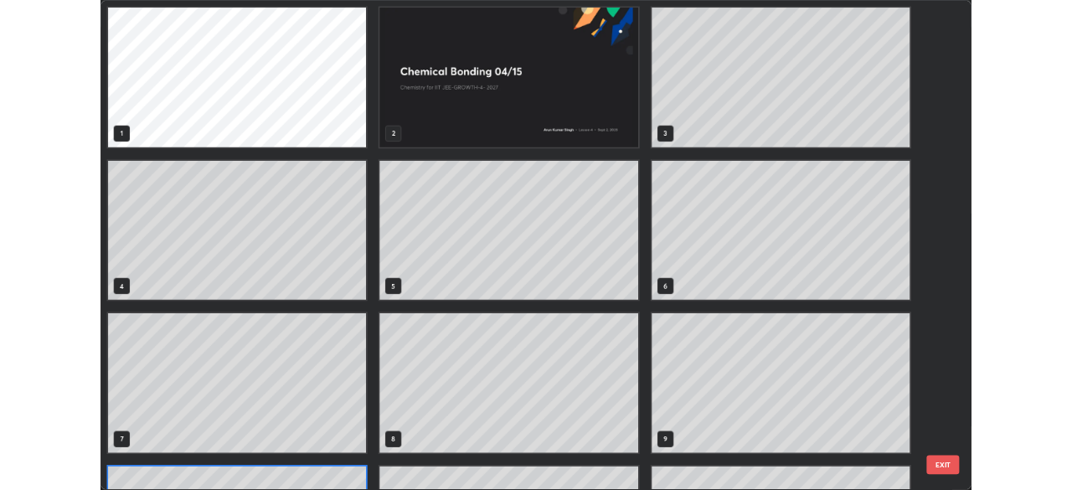
scroll to position [596, 1062]
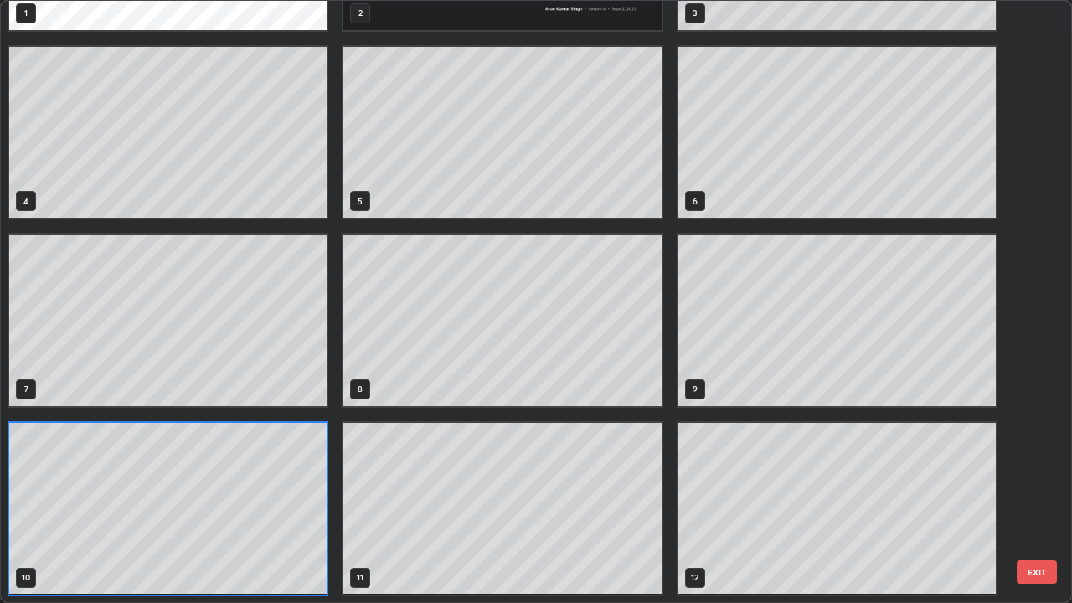
click at [1049, 489] on button "EXIT" at bounding box center [1037, 571] width 40 height 23
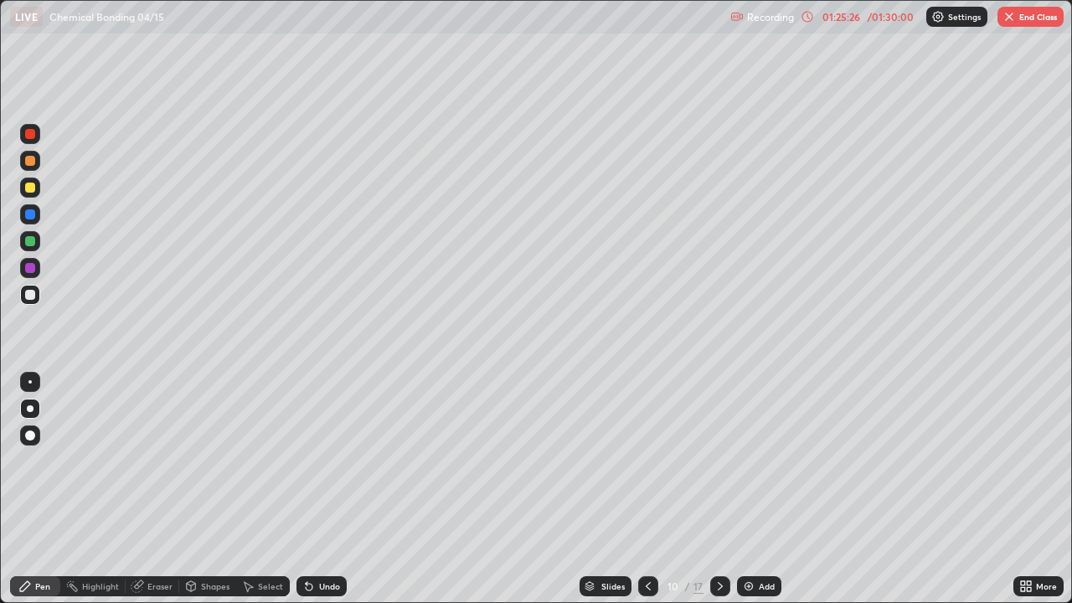
click at [1034, 23] on button "End Class" at bounding box center [1030, 17] width 66 height 20
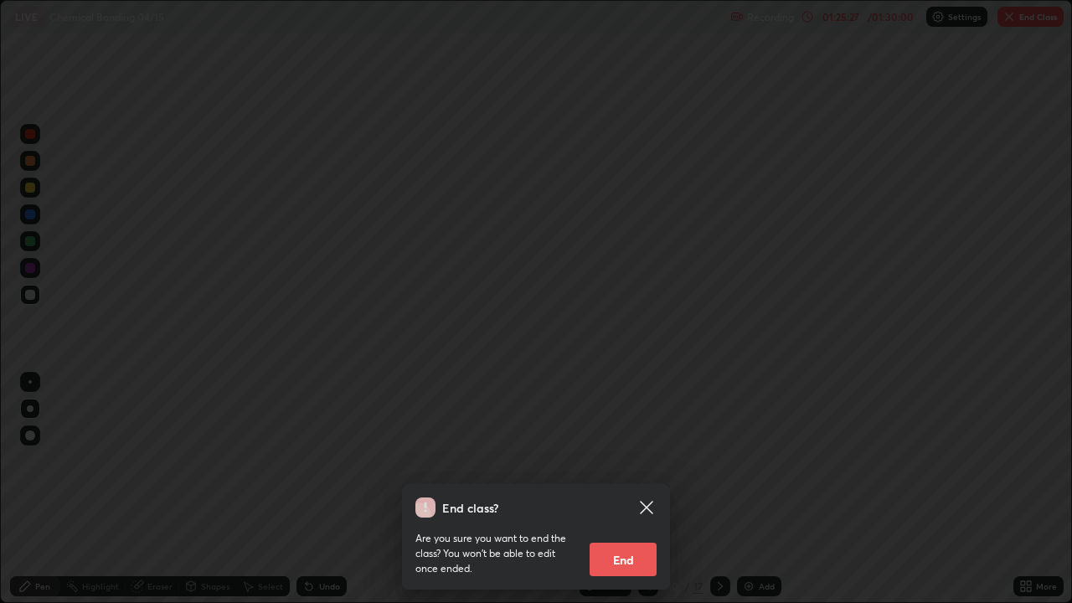
click at [642, 489] on button "End" at bounding box center [622, 559] width 67 height 33
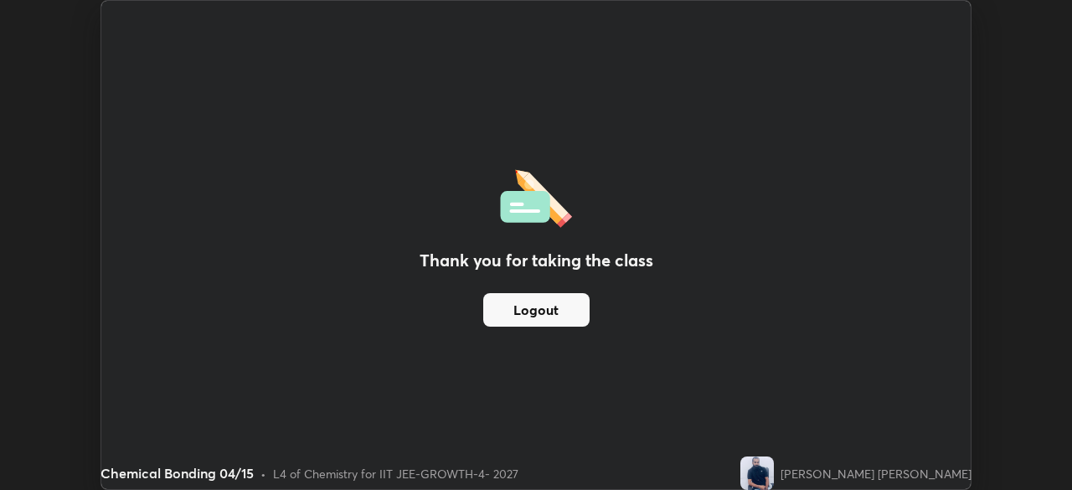
scroll to position [83244, 82662]
